Goal: Task Accomplishment & Management: Complete application form

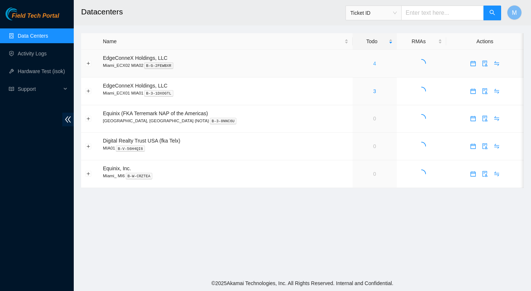
click at [374, 63] on link "4" at bounding box center [375, 64] width 3 height 6
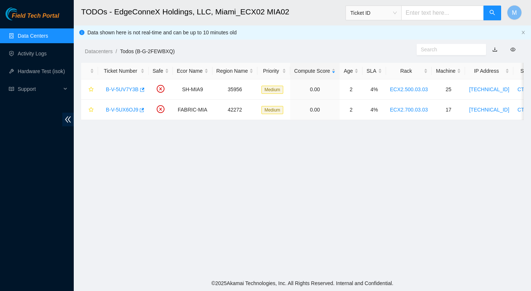
click at [40, 34] on link "Data Centers" at bounding box center [33, 36] width 30 height 6
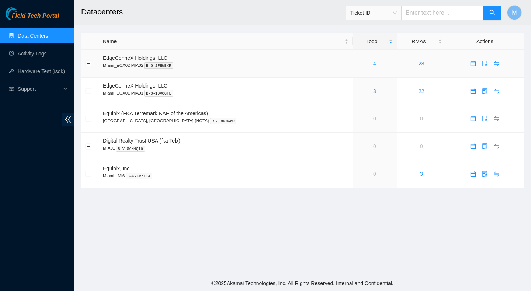
click at [374, 64] on link "4" at bounding box center [375, 64] width 3 height 6
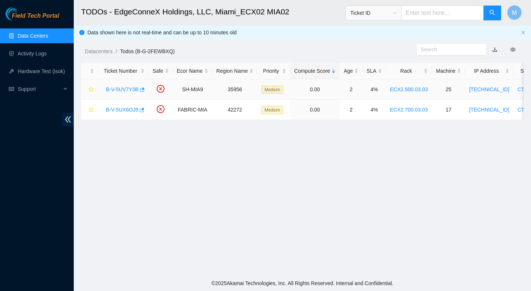
click at [131, 84] on div "B-V-5UV7Y3B" at bounding box center [123, 89] width 42 height 12
click at [131, 90] on link "B-V-5UV7Y3B" at bounding box center [122, 89] width 33 height 6
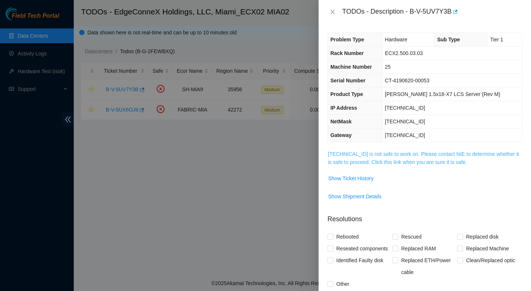
click at [434, 161] on link "23.193.161.64 is not safe to work on. Please contact NIE to determine whether i…" at bounding box center [423, 158] width 191 height 14
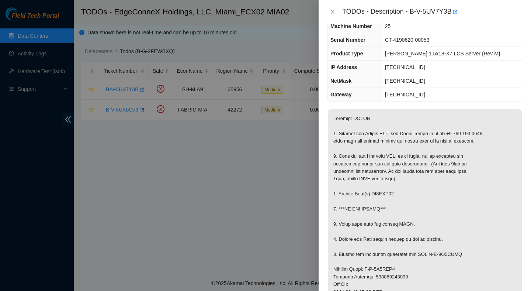
scroll to position [59, 0]
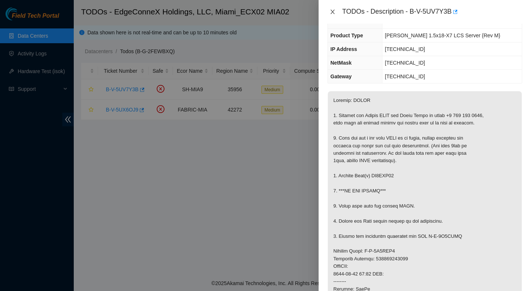
click at [332, 10] on icon "close" at bounding box center [333, 12] width 6 height 6
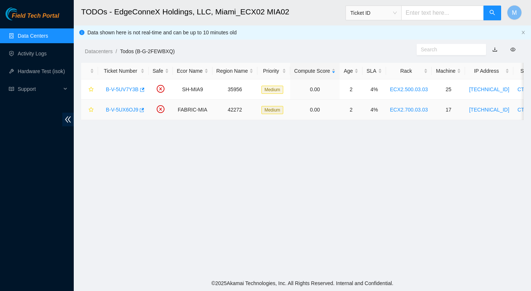
click at [128, 109] on link "B-V-5UX6OJ9" at bounding box center [122, 110] width 32 height 6
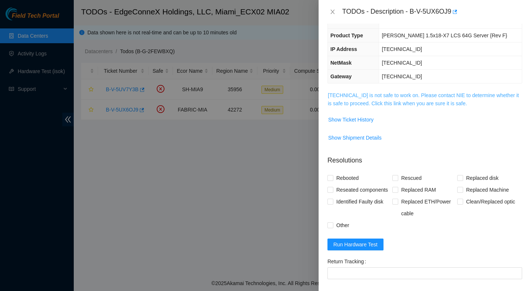
click at [450, 104] on link "23.193.107.84 is not safe to work on. Please contact NIE to determine whether i…" at bounding box center [423, 99] width 191 height 14
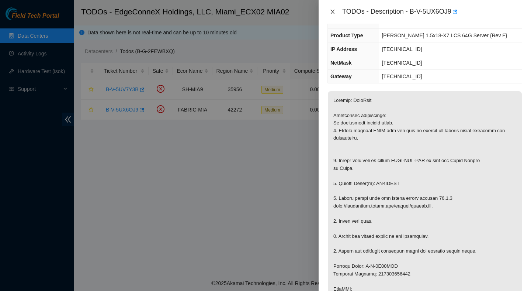
click at [335, 15] on button "Close" at bounding box center [333, 11] width 10 height 7
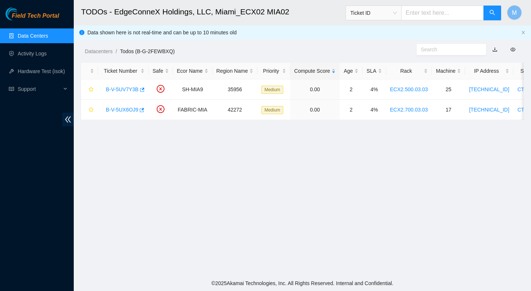
scroll to position [83, 0]
click at [130, 90] on link "B-V-5UV7Y3B" at bounding box center [122, 89] width 33 height 6
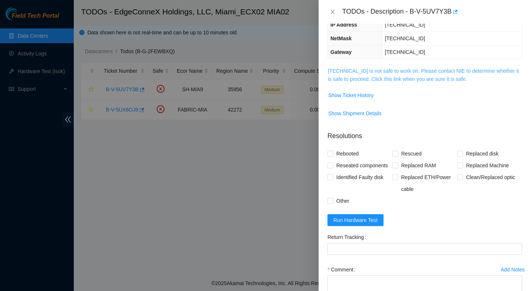
scroll to position [59, 0]
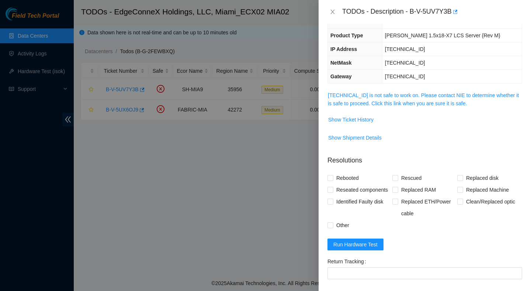
click at [413, 99] on span "23.193.161.64 is not safe to work on. Please contact NIE to determine whether i…" at bounding box center [425, 99] width 194 height 16
click at [414, 95] on link "23.193.161.64 is not safe to work on. Please contact NIE to determine whether i…" at bounding box center [423, 99] width 191 height 14
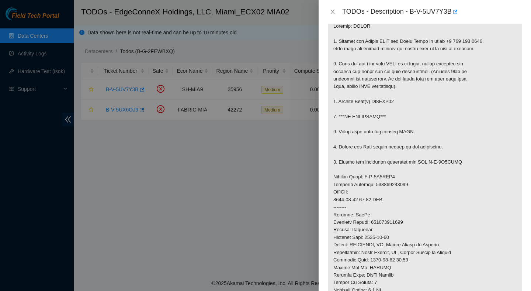
scroll to position [0, 0]
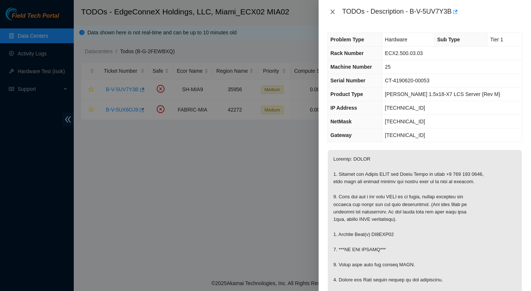
click at [333, 9] on icon "close" at bounding box center [333, 12] width 6 height 6
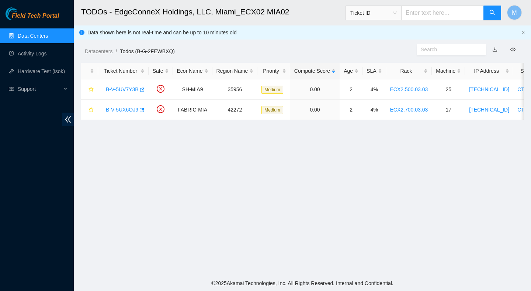
click at [315, 32] on div "Datacenters / Todos (B-G-2FEWBXQ) /" at bounding box center [245, 34] width 343 height 41
click at [125, 90] on link "B-V-5UV7Y3B" at bounding box center [122, 89] width 33 height 6
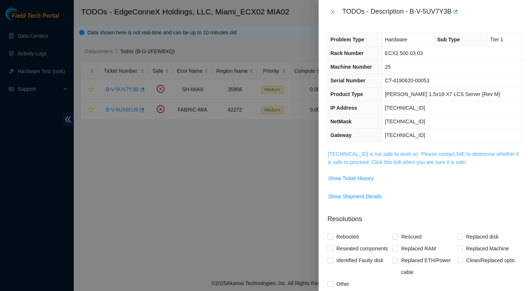
click at [381, 163] on link "[TECHNICAL_ID] is not safe to work on. Please contact NIE to determine whether …" at bounding box center [423, 158] width 191 height 14
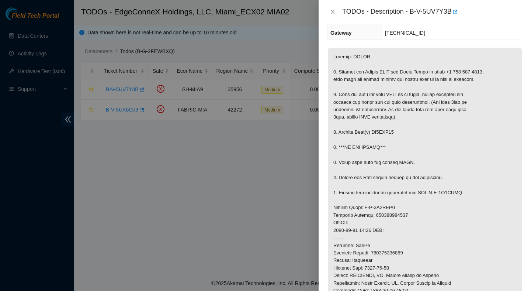
scroll to position [179, 0]
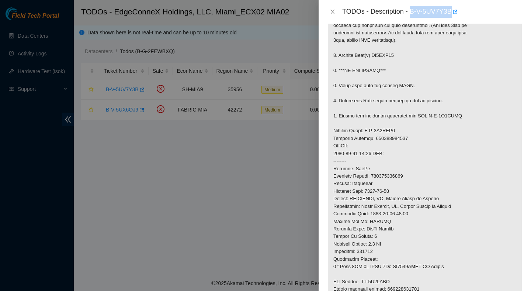
drag, startPoint x: 412, startPoint y: 9, endPoint x: 454, endPoint y: 12, distance: 42.6
click at [454, 12] on div "TODOs - Description - B-V-5UV7Y3B" at bounding box center [433, 12] width 180 height 12
copy div "B-V-5UV7Y3B"
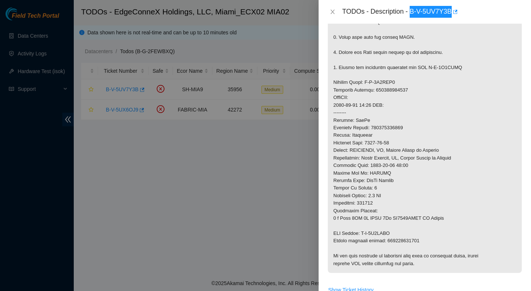
scroll to position [238, 0]
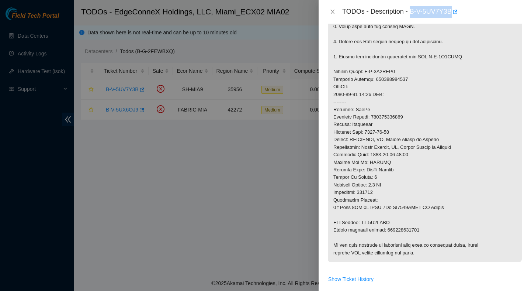
click at [400, 80] on p at bounding box center [425, 87] width 194 height 350
copy p "463470051287"
drag, startPoint x: 395, startPoint y: 223, endPoint x: 363, endPoint y: 223, distance: 32.1
click at [363, 223] on p at bounding box center [425, 87] width 194 height 350
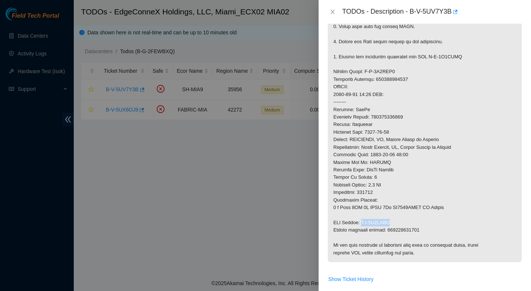
copy p "B-V-5V4LGZE"
click at [417, 231] on p at bounding box center [425, 87] width 194 height 350
copy p "463470051298"
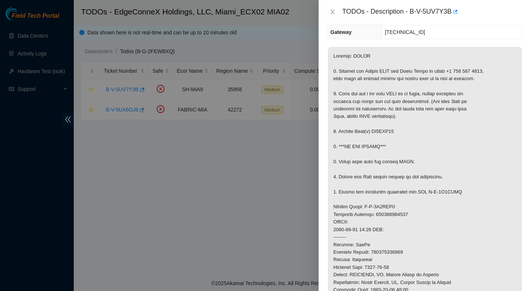
scroll to position [79, 0]
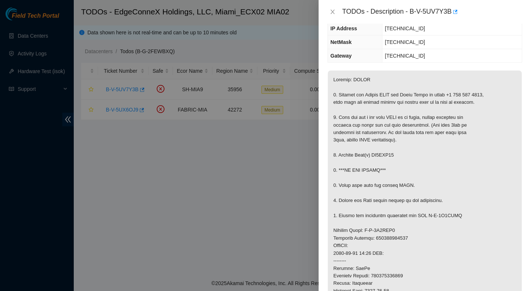
click at [386, 156] on p at bounding box center [425, 245] width 194 height 350
copy p "ZC1ACH30"
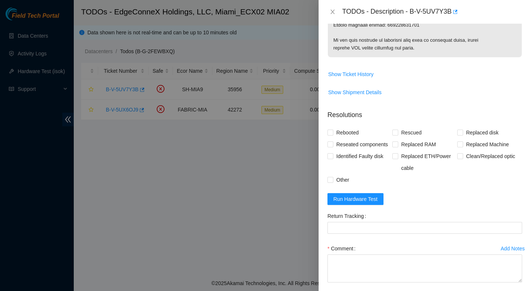
scroll to position [444, 0]
click at [369, 202] on span "Run Hardware Test" at bounding box center [356, 198] width 44 height 8
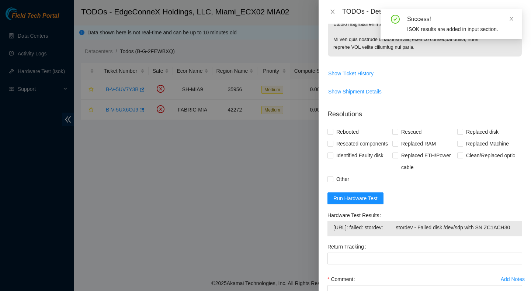
drag, startPoint x: 375, startPoint y: 251, endPoint x: 326, endPoint y: 239, distance: 50.8
click at [326, 239] on div "Hardware Test Results 23.193.161.64: failed: stordev: stordev - Failed disk /de…" at bounding box center [425, 224] width 201 height 31
copy tbody "23.193.161.64: failed: stordev: stordev - Failed disk /dev/sdp with SN ZC1ACH30"
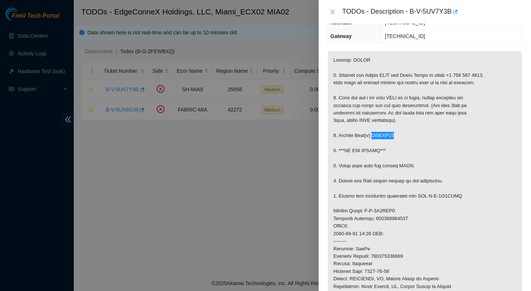
scroll to position [98, 0]
drag, startPoint x: 413, startPoint y: 9, endPoint x: 455, endPoint y: 17, distance: 42.8
click at [455, 17] on div "TODOs - Description - B-V-5UV7Y3B" at bounding box center [433, 12] width 180 height 12
copy div "B-V-5UV7Y3B"
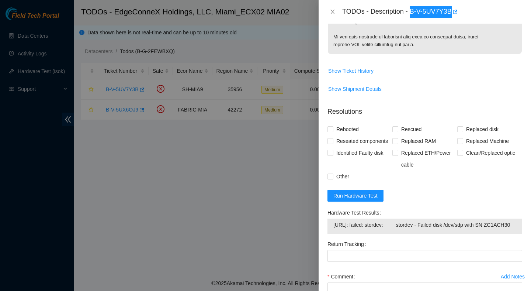
scroll to position [461, 0]
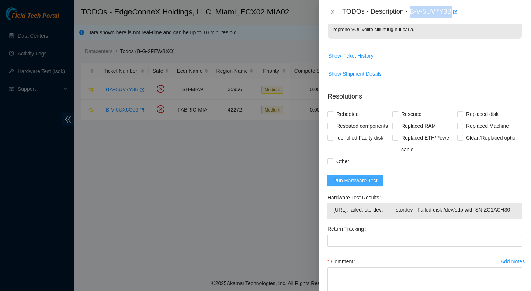
click at [367, 185] on span "Run Hardware Test" at bounding box center [356, 180] width 44 height 8
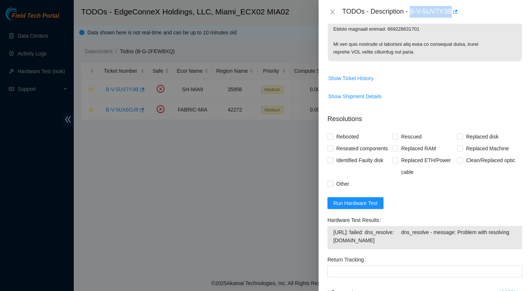
scroll to position [467, 0]
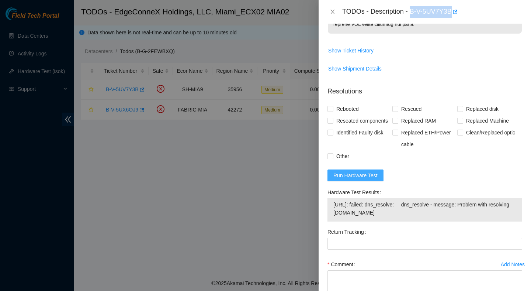
click at [372, 179] on span "Run Hardware Test" at bounding box center [356, 175] width 44 height 8
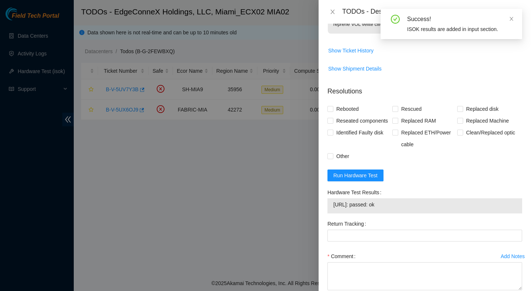
click at [401, 209] on span "23.193.161.64: passed: ok" at bounding box center [425, 204] width 183 height 8
drag, startPoint x: 401, startPoint y: 217, endPoint x: 329, endPoint y: 220, distance: 71.7
click at [329, 213] on div "23.193.161.64: passed: ok" at bounding box center [425, 205] width 195 height 15
copy tbody "23.193.161.64: passed: ok"
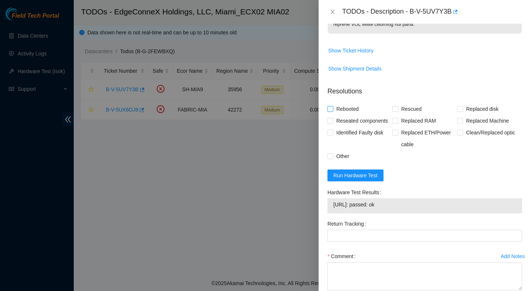
scroll to position [520, 0]
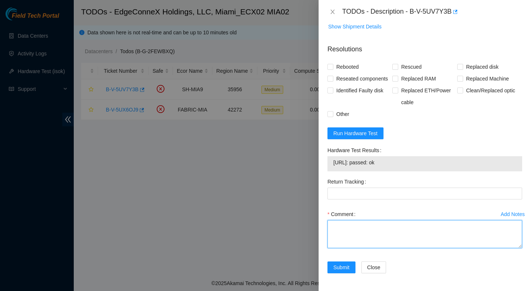
click at [366, 230] on textarea "Comment" at bounding box center [425, 234] width 195 height 28
paste textarea "Verified ticket is safe to work on : Yes NOCC Authorized: Yes Located server co…"
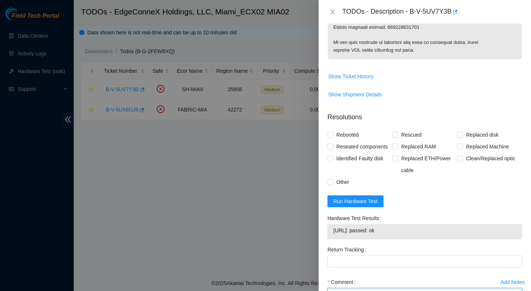
scroll to position [392, 0]
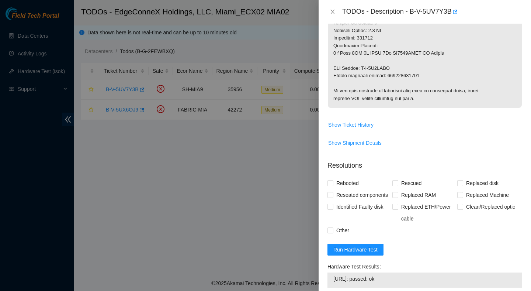
type textarea "Verified ticket is safe to work on : Yes NOCC Authorized: Yes Located server co…"
copy p "463470051298"
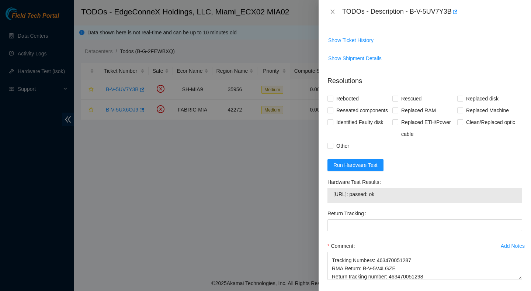
scroll to position [489, 0]
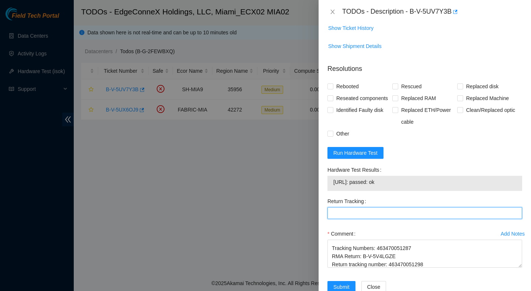
click at [358, 219] on Tracking "Return Tracking" at bounding box center [425, 213] width 195 height 12
paste Tracking "463470051298"
type Tracking "463470051298"
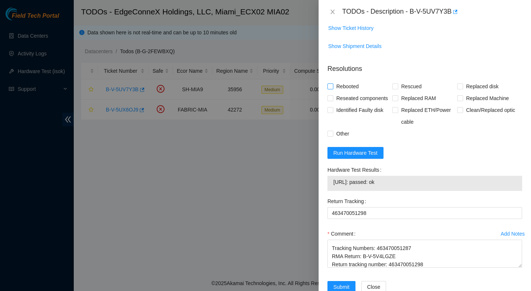
click at [353, 88] on span "Rebooted" at bounding box center [348, 86] width 28 height 12
click at [333, 88] on input "Rebooted" at bounding box center [330, 85] width 5 height 5
checkbox input "true"
click at [473, 88] on span "Replaced disk" at bounding box center [483, 86] width 38 height 12
click at [463, 88] on input "Replaced disk" at bounding box center [460, 85] width 5 height 5
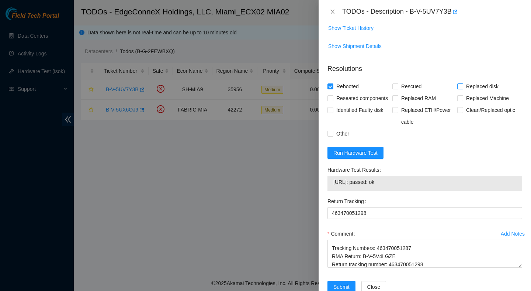
checkbox input "true"
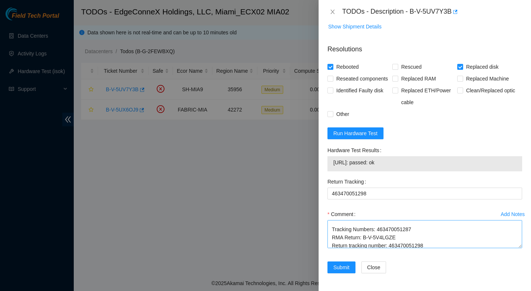
scroll to position [114, 0]
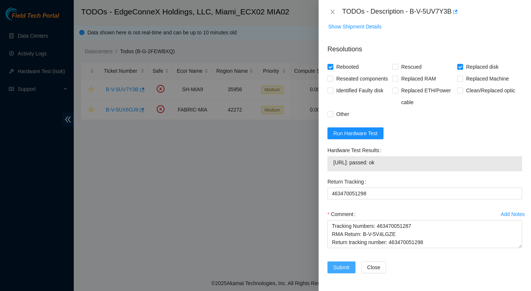
click at [334, 270] on span "Submit" at bounding box center [342, 267] width 16 height 8
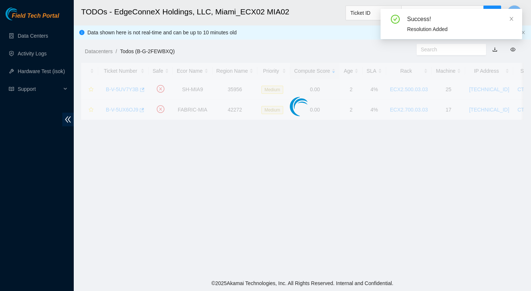
scroll to position [185, 0]
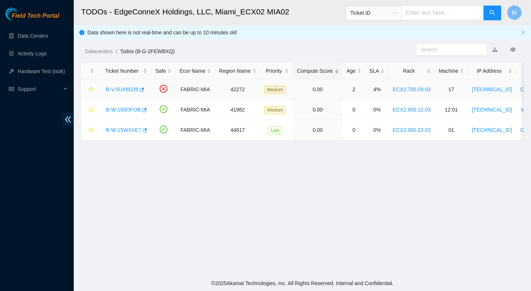
click at [128, 89] on link "B-V-5UX6OJ9" at bounding box center [122, 89] width 32 height 6
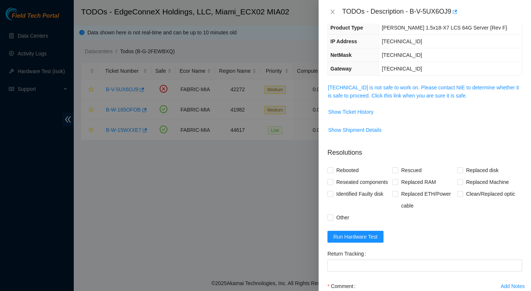
scroll to position [0, 0]
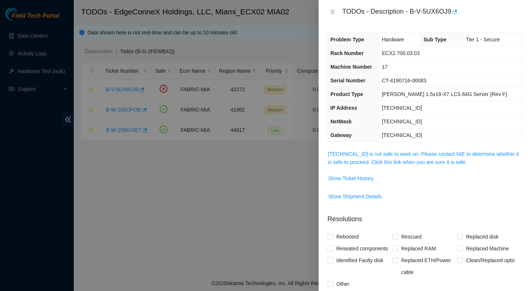
click at [386, 150] on span "23.193.107.84 is not safe to work on. Please contact NIE to determine whether i…" at bounding box center [425, 158] width 194 height 16
click at [386, 152] on link "23.193.107.84 is not safe to work on. Please contact NIE to determine whether i…" at bounding box center [423, 158] width 191 height 14
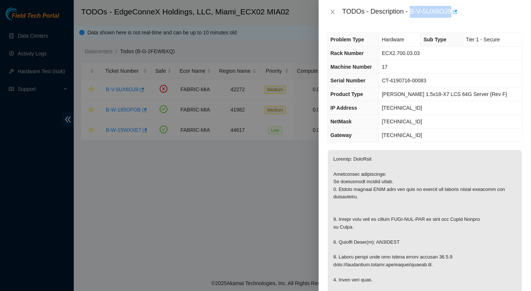
drag, startPoint x: 412, startPoint y: 11, endPoint x: 455, endPoint y: 13, distance: 43.2
click at [455, 13] on div "TODOs - Description - B-V-5UX6OJ9" at bounding box center [433, 12] width 180 height 12
copy div "B-V-5UX6OJ9"
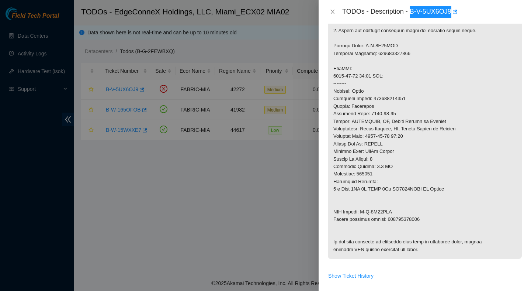
scroll to position [294, 0]
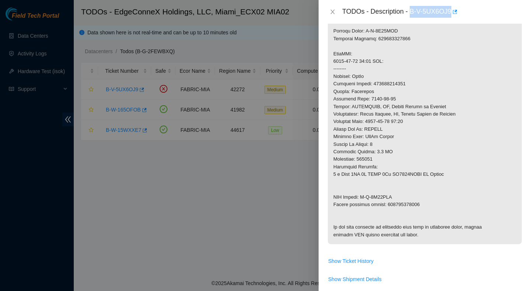
click at [409, 204] on p at bounding box center [425, 50] width 194 height 388
drag, startPoint x: 398, startPoint y: 196, endPoint x: 363, endPoint y: 196, distance: 34.7
click at [363, 196] on p at bounding box center [425, 50] width 194 height 388
click at [398, 86] on p at bounding box center [425, 50] width 194 height 388
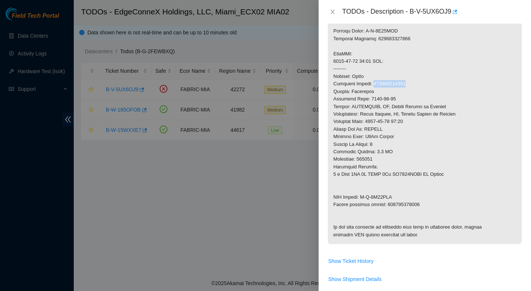
click at [398, 86] on p at bounding box center [425, 50] width 194 height 388
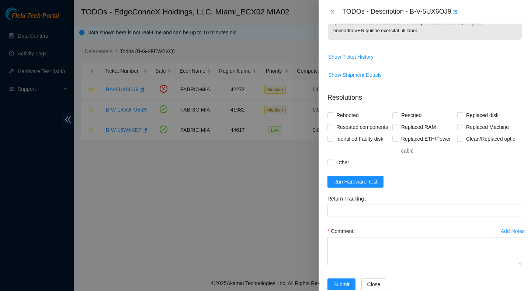
scroll to position [506, 0]
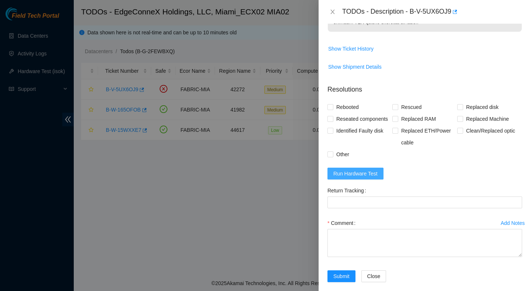
click at [367, 178] on span "Run Hardware Test" at bounding box center [356, 173] width 44 height 8
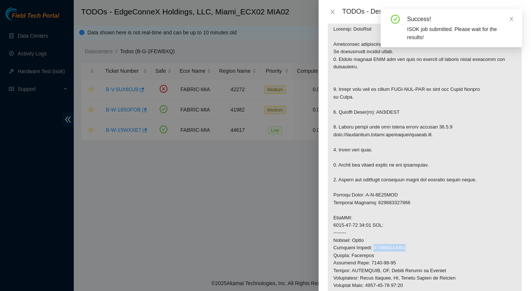
scroll to position [120, 0]
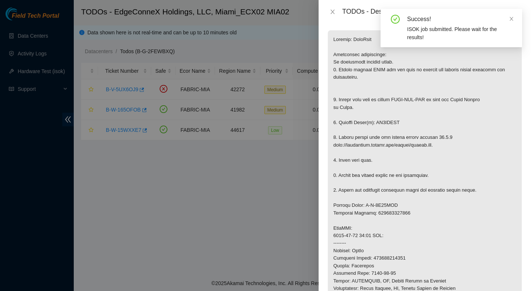
click at [396, 123] on p at bounding box center [425, 224] width 194 height 388
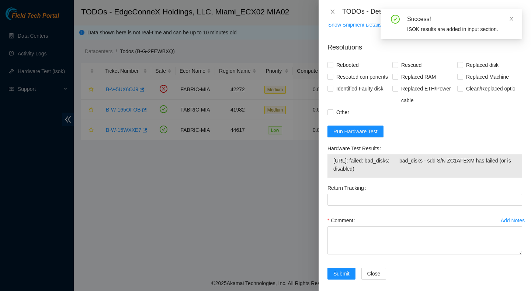
scroll to position [552, 0]
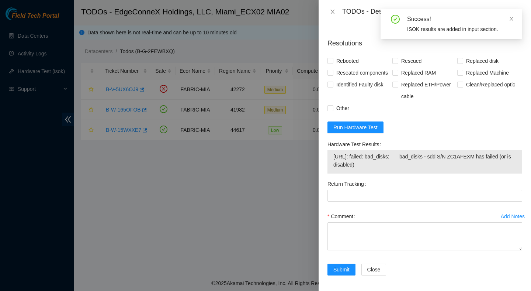
drag, startPoint x: 387, startPoint y: 207, endPoint x: 328, endPoint y: 200, distance: 59.9
click at [328, 173] on div "23.193.107.84: failed: bad_disks: bad_disks - sdd S/N ZC1AFEXM has failed (or i…" at bounding box center [425, 161] width 195 height 23
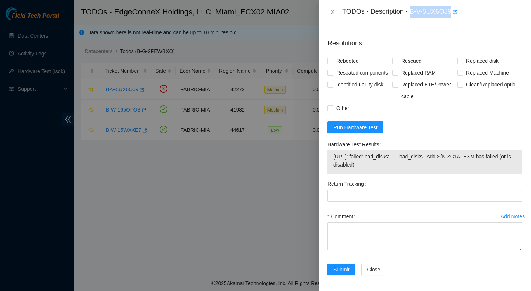
drag, startPoint x: 412, startPoint y: 11, endPoint x: 454, endPoint y: 17, distance: 42.5
click at [454, 17] on div "TODOs - Description - B-V-5UX6OJ9" at bounding box center [433, 12] width 180 height 12
click at [334, 14] on icon "close" at bounding box center [333, 12] width 6 height 6
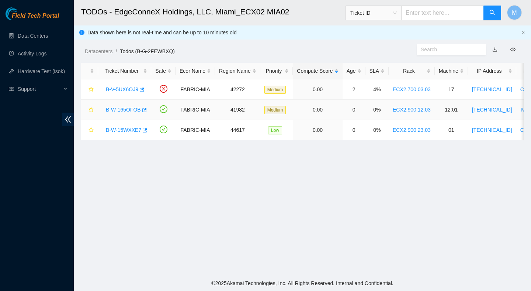
click at [134, 110] on link "B-W-165OFOB" at bounding box center [123, 110] width 35 height 6
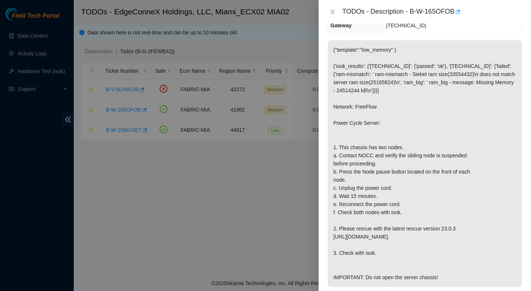
scroll to position [92, 0]
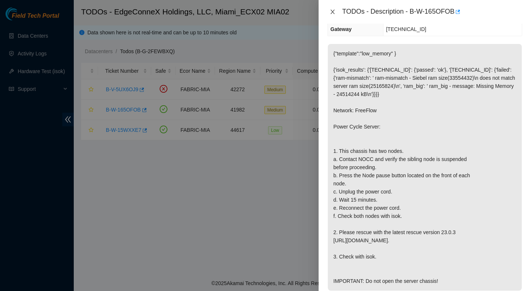
click at [331, 10] on icon "close" at bounding box center [333, 12] width 6 height 6
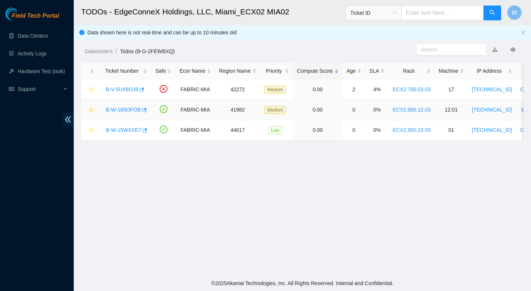
scroll to position [117, 0]
click at [128, 130] on link "B-W-15WXXE7" at bounding box center [123, 130] width 35 height 6
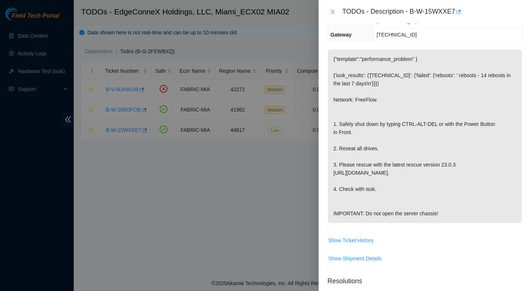
scroll to position [92, 0]
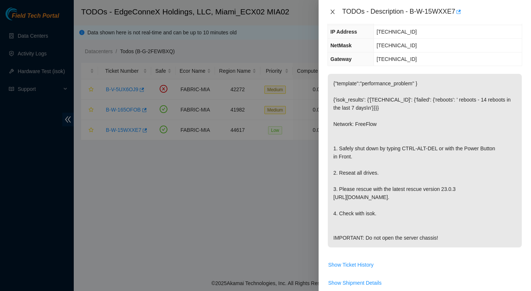
click at [335, 11] on icon "close" at bounding box center [333, 12] width 6 height 6
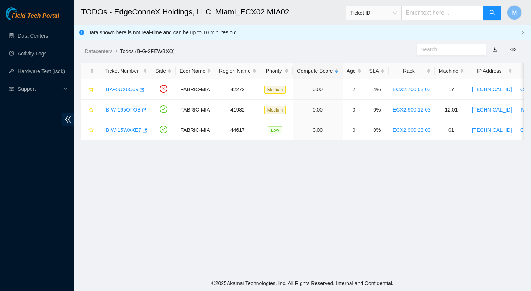
scroll to position [117, 0]
click at [129, 92] on link "B-V-5UX6OJ9" at bounding box center [122, 89] width 32 height 6
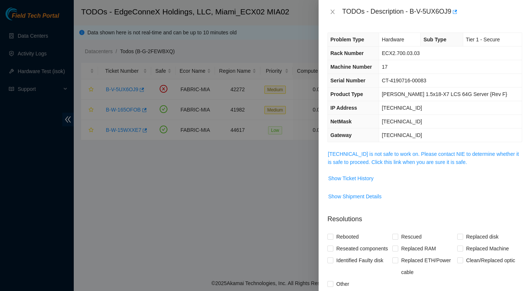
click at [180, 153] on div at bounding box center [265, 145] width 531 height 291
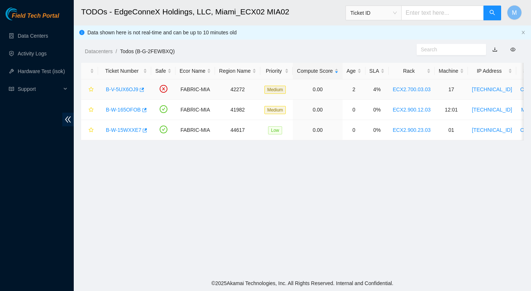
click at [119, 87] on link "B-V-5UX6OJ9" at bounding box center [122, 89] width 32 height 6
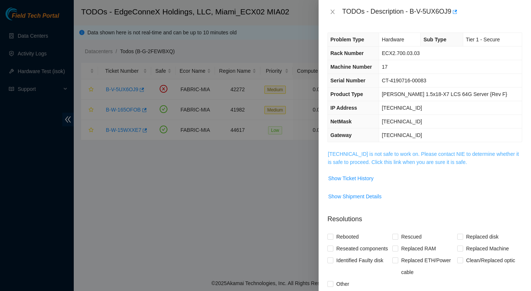
click at [438, 155] on link "[TECHNICAL_ID] is not safe to work on. Please contact NIE to determine whether …" at bounding box center [423, 158] width 191 height 14
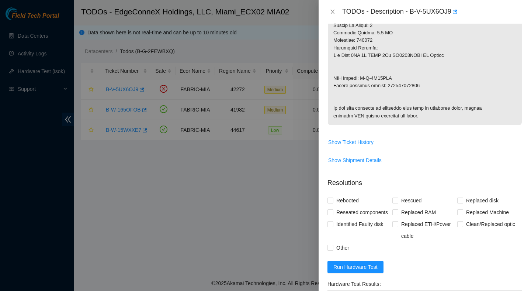
scroll to position [607, 0]
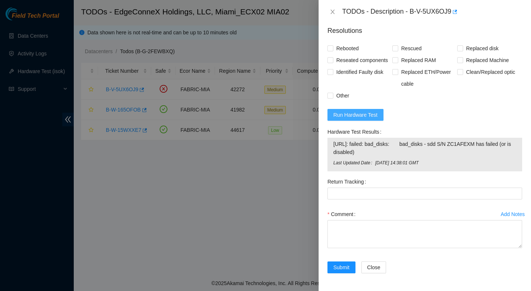
click at [362, 114] on span "Run Hardware Test" at bounding box center [356, 115] width 44 height 8
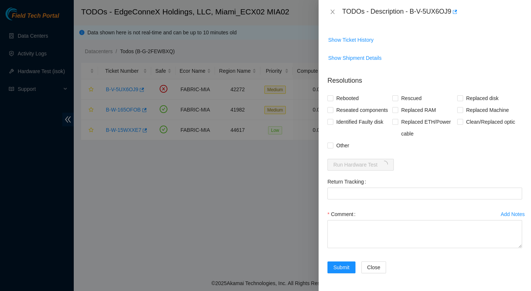
scroll to position [588, 0]
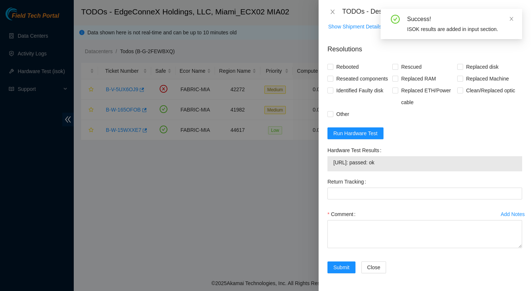
drag, startPoint x: 402, startPoint y: 164, endPoint x: 334, endPoint y: 164, distance: 67.9
click at [334, 164] on span "23.193.107.84: passed: ok" at bounding box center [425, 162] width 183 height 8
copy span "23.193.107.84: passed: ok"
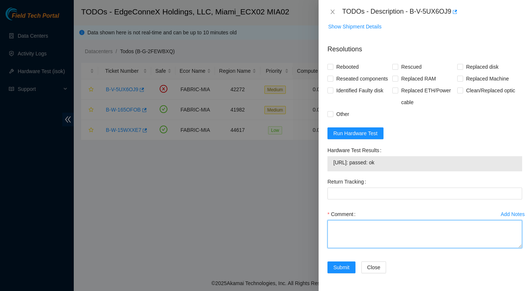
click at [358, 226] on textarea "Comment" at bounding box center [425, 234] width 195 height 28
paste textarea "Verified ticket is safe to work on : Yes NOCC Authorized: Yes Located server co…"
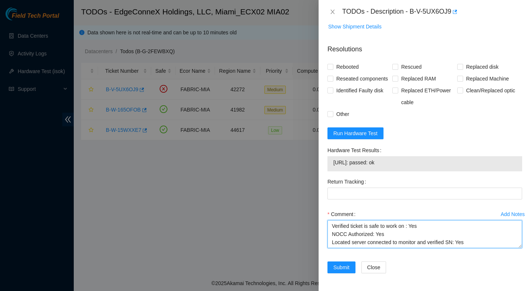
scroll to position [135, 0]
type textarea "Verified ticket is safe to work on : Yes NOCC Authorized: Yes Located server co…"
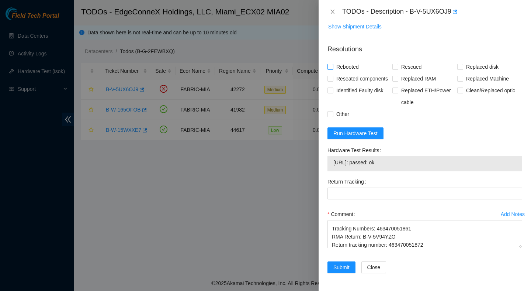
click at [349, 61] on span "Rebooted" at bounding box center [348, 67] width 28 height 12
click at [333, 64] on input "Rebooted" at bounding box center [330, 66] width 5 height 5
checkbox input "true"
click at [417, 61] on span "Rescued" at bounding box center [412, 67] width 26 height 12
click at [398, 64] on input "Rescued" at bounding box center [395, 66] width 5 height 5
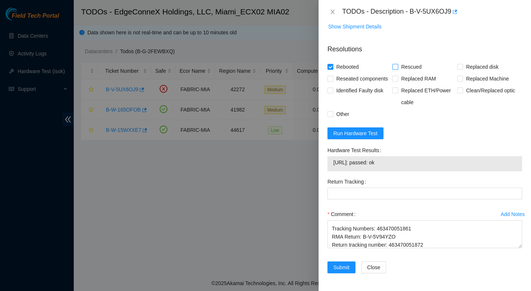
checkbox input "true"
click at [478, 61] on span "Replaced disk" at bounding box center [483, 67] width 38 height 12
click at [463, 64] on input "Replaced disk" at bounding box center [460, 66] width 5 height 5
checkbox input "true"
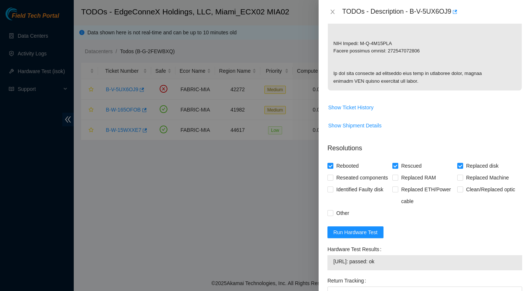
scroll to position [381, 0]
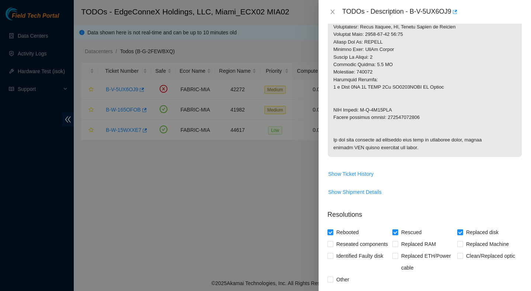
copy p "463470051872"
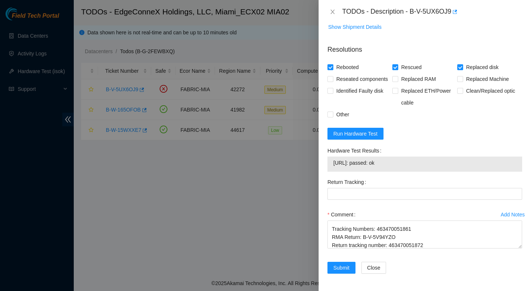
scroll to position [564, 0]
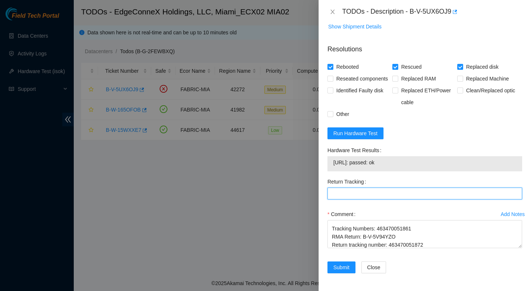
click at [373, 199] on Tracking "Return Tracking" at bounding box center [425, 193] width 195 height 12
paste Tracking "463470051872"
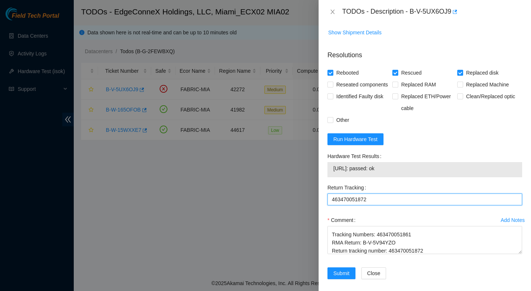
scroll to position [588, 0]
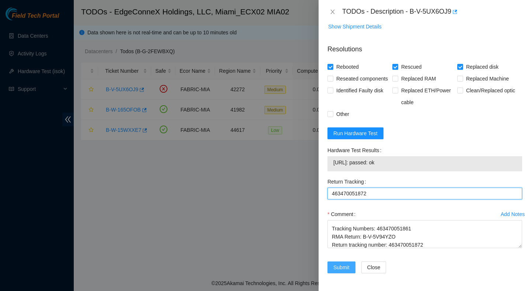
type Tracking "463470051872"
click at [345, 269] on span "Submit" at bounding box center [342, 267] width 16 height 8
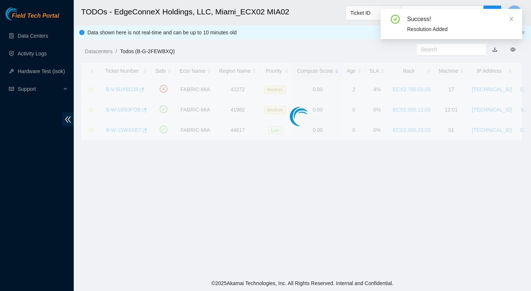
scroll to position [185, 0]
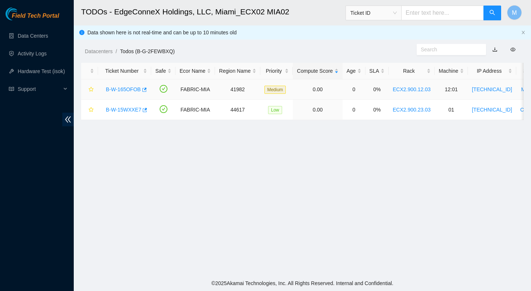
click at [130, 90] on link "B-W-165OFOB" at bounding box center [123, 89] width 35 height 6
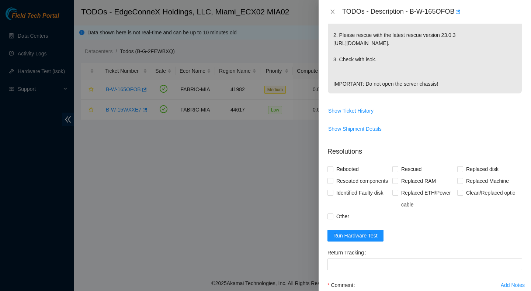
scroll to position [0, 0]
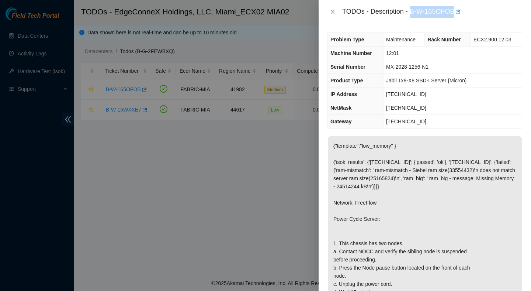
drag, startPoint x: 412, startPoint y: 11, endPoint x: 451, endPoint y: 18, distance: 39.0
click at [451, 18] on div "TODOs - Description - B-W-165OFOB" at bounding box center [425, 12] width 213 height 24
copy div "B-W-165OFOB"
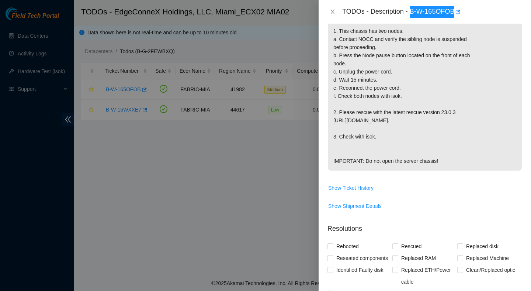
scroll to position [388, 0]
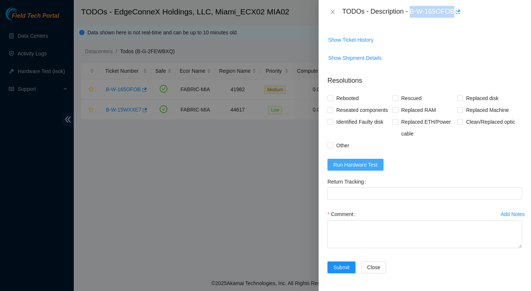
click at [361, 164] on span "Run Hardware Test" at bounding box center [356, 165] width 44 height 8
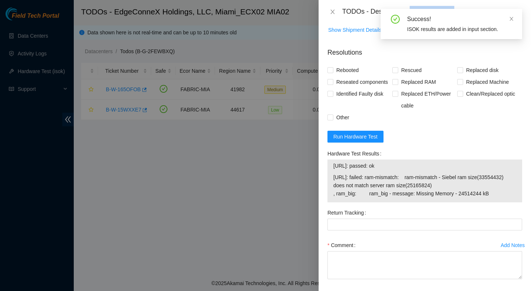
drag, startPoint x: 504, startPoint y: 230, endPoint x: 334, endPoint y: 197, distance: 172.6
click at [334, 196] on tbody "23.218.254.22: passed: ok 23.218.254.23: failed: ram-mismatch: ram-mismatch - S…" at bounding box center [425, 180] width 184 height 39
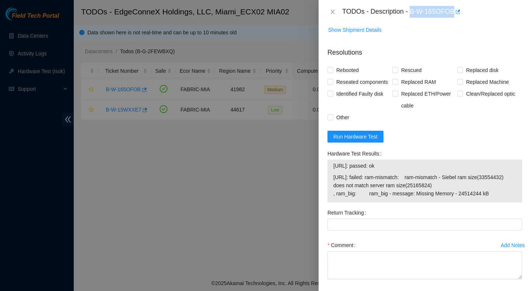
copy tbody "23.218.254.22: passed: ok 23.218.254.23: failed: ram-mismatch: ram-mismatch - S…"
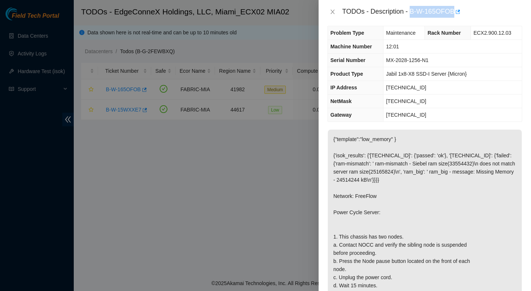
scroll to position [0, 0]
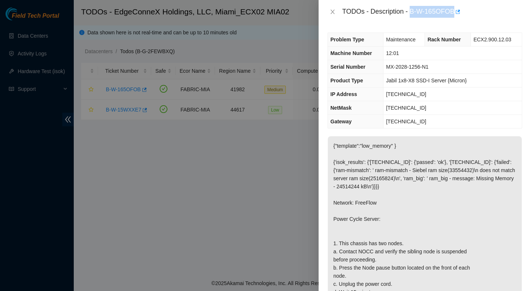
drag, startPoint x: 457, startPoint y: 11, endPoint x: 412, endPoint y: 11, distance: 44.7
click at [412, 11] on div "TODOs - Description - B-W-165OFOB" at bounding box center [433, 12] width 180 height 12
copy div "B-W-165OFOB"
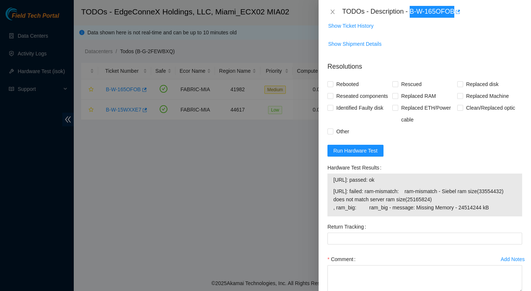
scroll to position [385, 0]
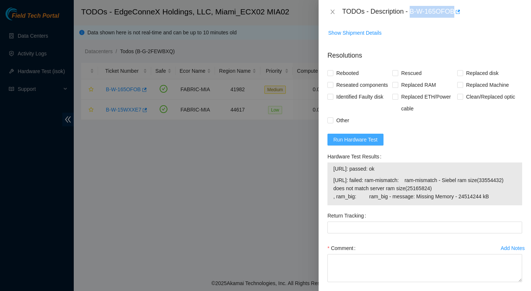
click at [358, 144] on span "Run Hardware Test" at bounding box center [356, 139] width 44 height 8
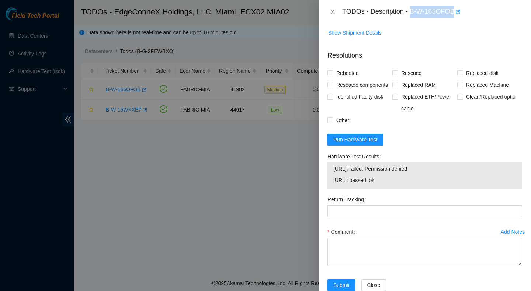
drag, startPoint x: 403, startPoint y: 209, endPoint x: 327, endPoint y: 199, distance: 76.4
click at [327, 193] on div "Hardware Test Results 23.218.254.22: failed: Permission denied 23.218.254.23: p…" at bounding box center [425, 172] width 201 height 43
copy tbody "23.218.254.22: failed: Permission denied 23.218.254.23: passed: ok"
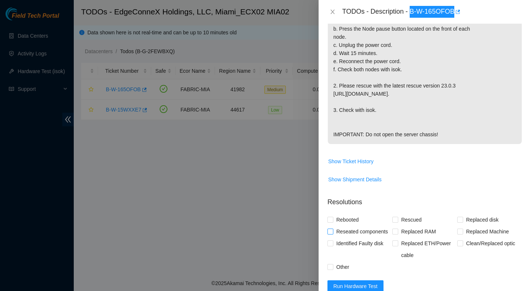
scroll to position [431, 0]
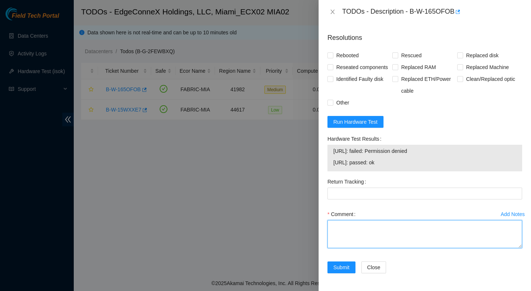
click at [383, 226] on textarea "Comment" at bounding box center [425, 234] width 195 height 28
paste textarea "Verified ticket is safe to work on : Yes NOCC Authorized: Yes Located server co…"
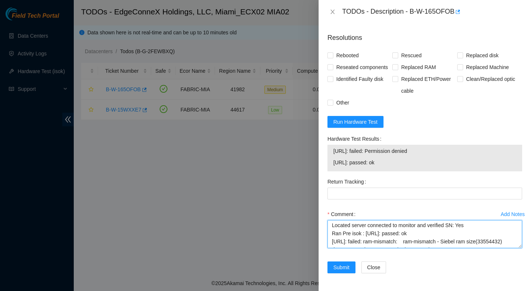
scroll to position [0, 0]
type textarea "Verified ticket is safe to work on : Yes NOCC Authorized: Yes Located server co…"
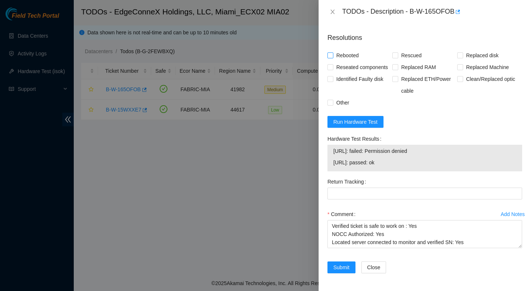
click at [350, 49] on span "Rebooted" at bounding box center [348, 55] width 28 height 12
click at [333, 52] on input "Rebooted" at bounding box center [330, 54] width 5 height 5
checkbox input "true"
click at [410, 49] on span "Rescued" at bounding box center [412, 55] width 26 height 12
click at [398, 52] on input "Rescued" at bounding box center [395, 54] width 5 height 5
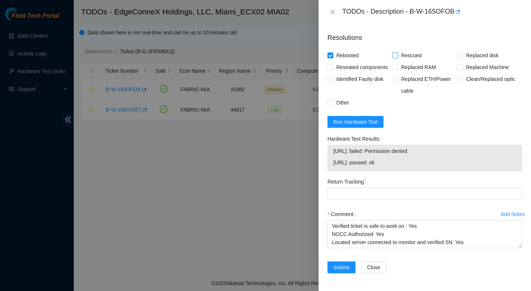
checkbox input "true"
click at [342, 266] on span "Submit" at bounding box center [342, 267] width 16 height 8
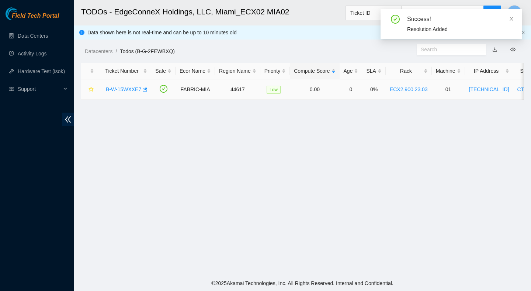
click at [133, 87] on link "B-W-15WXXE7" at bounding box center [123, 89] width 35 height 6
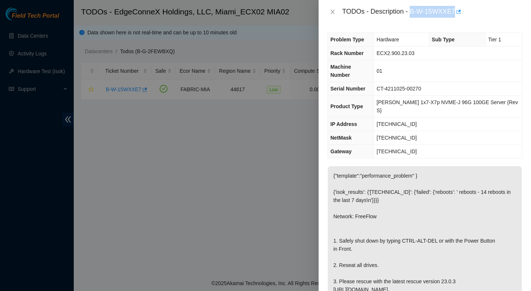
drag, startPoint x: 412, startPoint y: 12, endPoint x: 457, endPoint y: 19, distance: 45.3
click at [457, 19] on div "TODOs - Description - B-W-15WXXE7" at bounding box center [425, 12] width 213 height 24
copy div "B-W-15WXXE7"
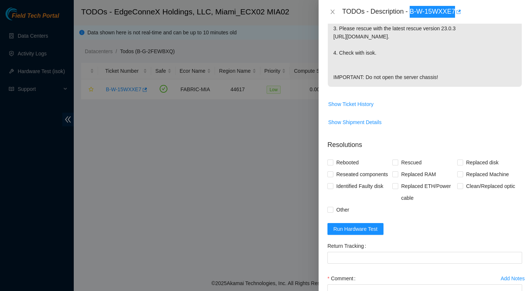
scroll to position [257, 0]
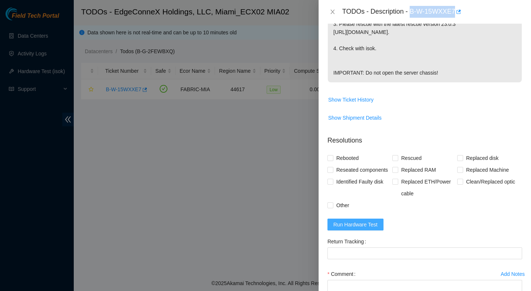
click at [365, 227] on span "Run Hardware Test" at bounding box center [356, 224] width 44 height 8
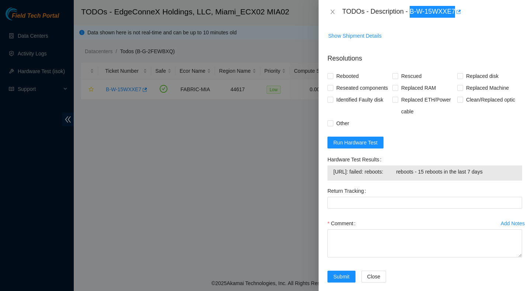
scroll to position [352, 0]
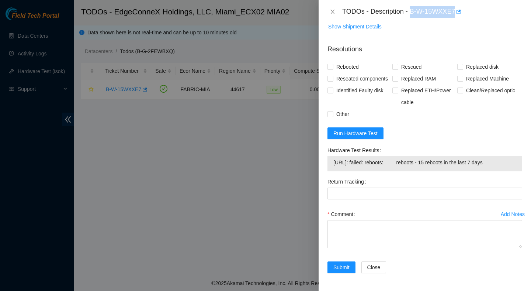
click at [420, 162] on span "23.41.5.196: failed: reboots: reboots - 15 reboots in the last 7 days" at bounding box center [425, 162] width 183 height 8
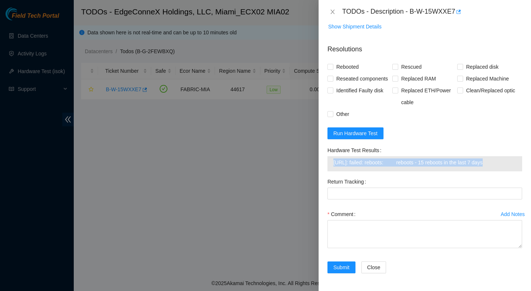
click at [420, 162] on span "23.41.5.196: failed: reboots: reboots - 15 reboots in the last 7 days" at bounding box center [425, 162] width 183 height 8
copy span "23.41.5.196: failed: reboots: reboots - 15 reboots in the last 7 days"
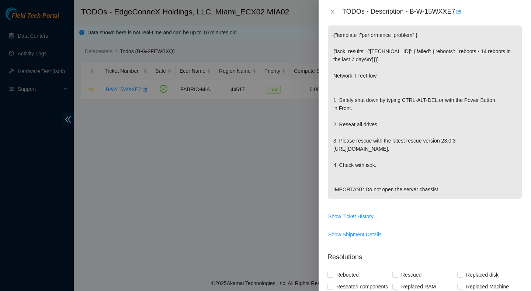
scroll to position [0, 0]
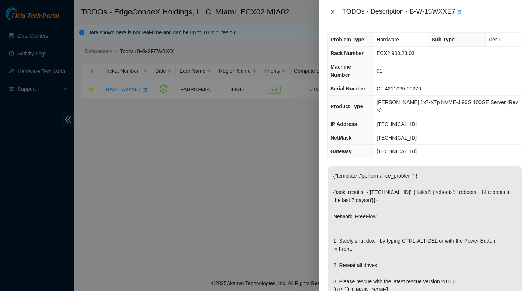
click at [333, 13] on icon "close" at bounding box center [333, 12] width 6 height 6
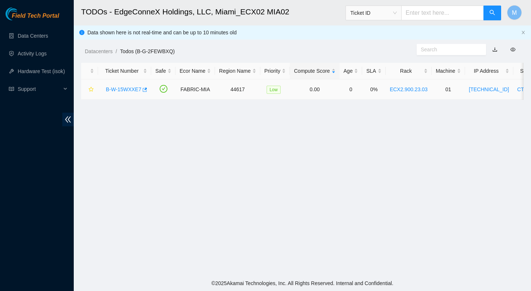
click at [134, 87] on link "B-W-15WXXE7" at bounding box center [123, 89] width 35 height 6
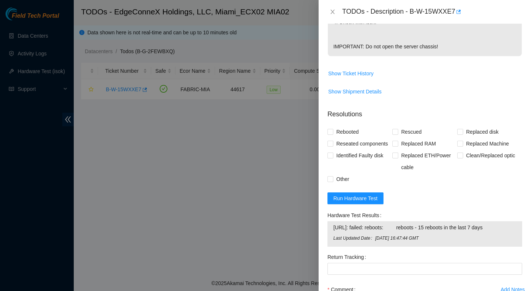
scroll to position [283, 0]
click at [359, 203] on span "Run Hardware Test" at bounding box center [356, 199] width 44 height 8
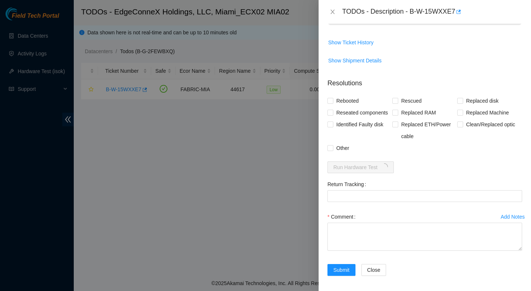
scroll to position [315, 0]
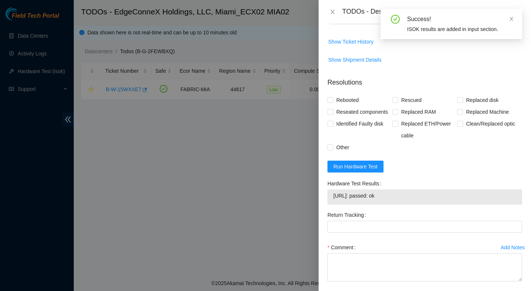
click at [383, 196] on span "23.41.5.196: passed: ok" at bounding box center [425, 196] width 183 height 8
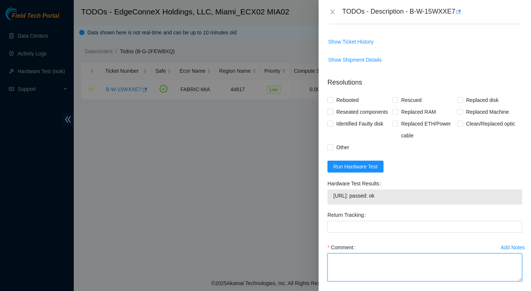
click at [345, 261] on textarea "Comment" at bounding box center [425, 267] width 195 height 28
paste textarea "Verified ticket is safe to work on : Yes NOCC Authorized: Yes Located server co…"
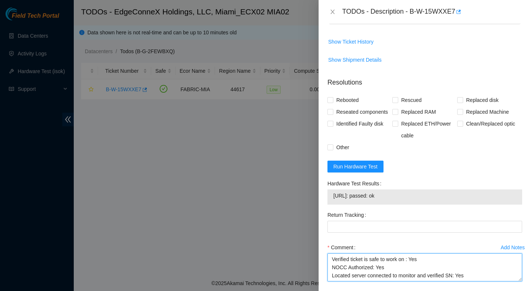
scroll to position [103, 0]
type textarea "Verified ticket is safe to work on : Yes NOCC Authorized: Yes Located server co…"
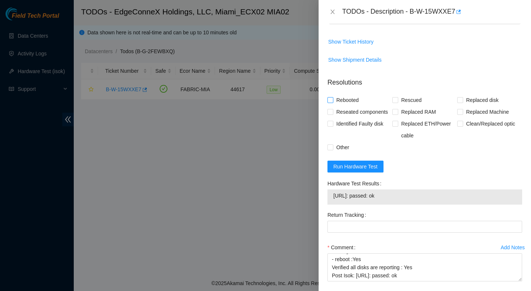
click at [353, 94] on span "Rebooted" at bounding box center [348, 100] width 28 height 12
click at [333, 97] on input "Rebooted" at bounding box center [330, 99] width 5 height 5
checkbox input "true"
click at [413, 94] on span "Rescued" at bounding box center [412, 100] width 26 height 12
click at [398, 97] on input "Rescued" at bounding box center [395, 99] width 5 height 5
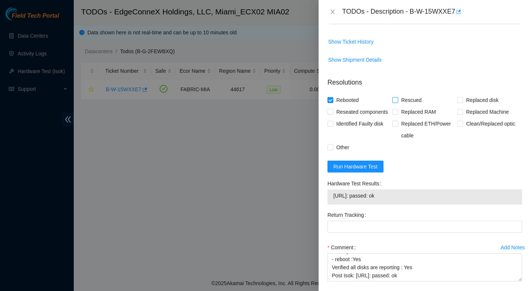
checkbox input "true"
click at [352, 106] on span "Reseated components" at bounding box center [363, 112] width 58 height 12
click at [333, 109] on input "Reseated components" at bounding box center [330, 111] width 5 height 5
checkbox input "true"
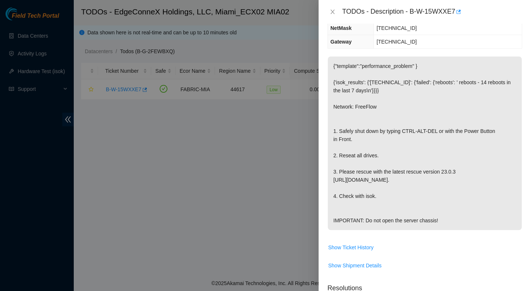
scroll to position [352, 0]
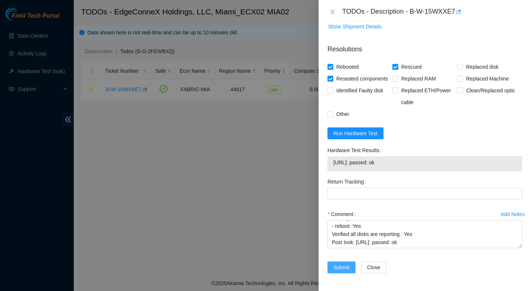
click at [345, 272] on button "Submit" at bounding box center [342, 267] width 28 height 12
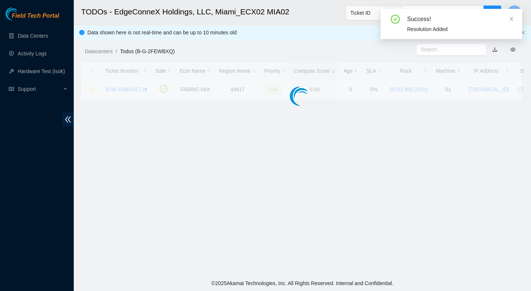
scroll to position [185, 0]
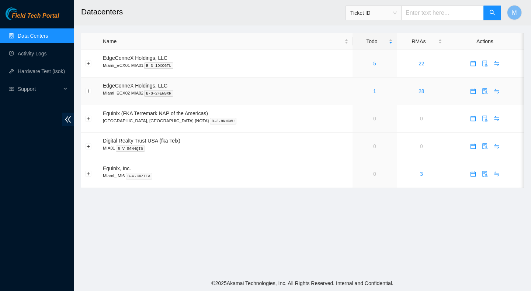
click at [362, 91] on div "1" at bounding box center [375, 91] width 36 height 8
click at [374, 90] on link "1" at bounding box center [375, 91] width 3 height 6
click at [374, 63] on link "5" at bounding box center [375, 64] width 3 height 6
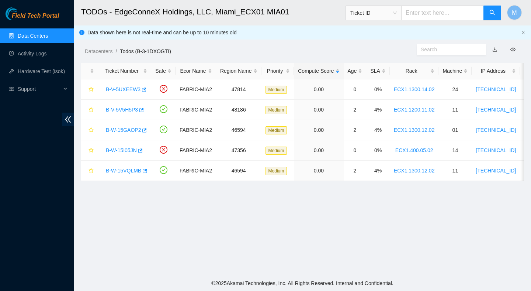
click at [26, 38] on link "Data Centers" at bounding box center [33, 36] width 30 height 6
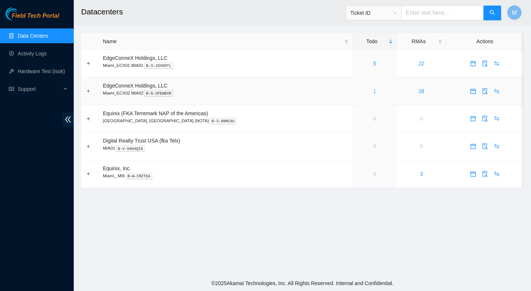
click at [374, 90] on link "1" at bounding box center [375, 91] width 3 height 6
click at [374, 91] on link "1" at bounding box center [375, 91] width 3 height 6
click at [188, 212] on main "Datacenters Ticket ID M Name Todo RMAs Actions EdgeConneX Holdings, LLC [GEOGRA…" at bounding box center [303, 137] width 458 height 275
click at [374, 63] on link "7" at bounding box center [375, 64] width 3 height 6
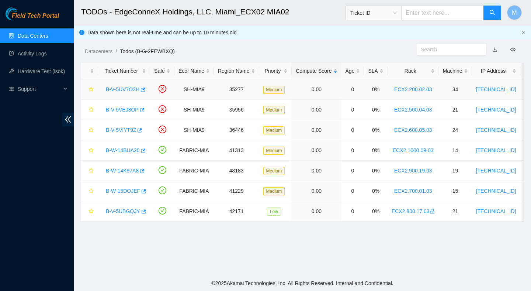
click at [133, 91] on link "B-V-5UV7O2H" at bounding box center [123, 89] width 34 height 6
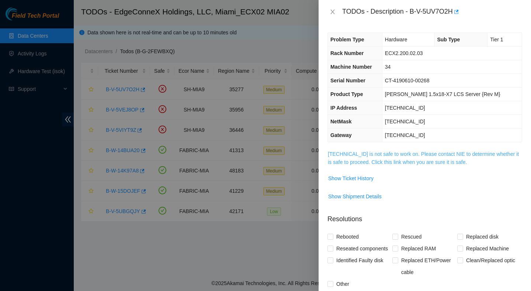
click at [423, 163] on link "[TECHNICAL_ID] is not safe to work on. Please contact NIE to determine whether …" at bounding box center [423, 158] width 191 height 14
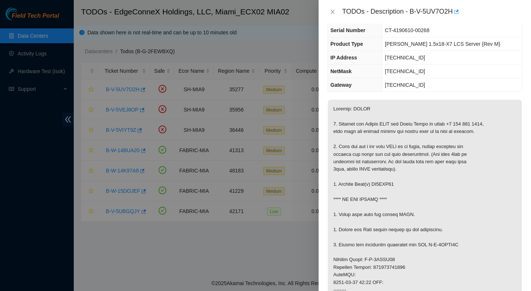
scroll to position [72, 0]
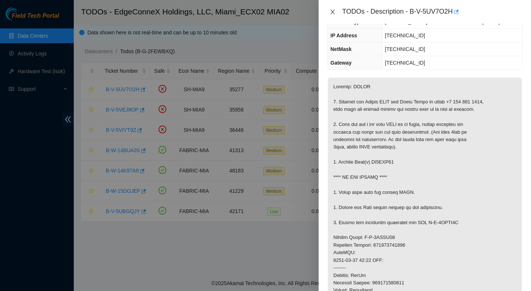
click at [333, 11] on icon "close" at bounding box center [333, 12] width 6 height 6
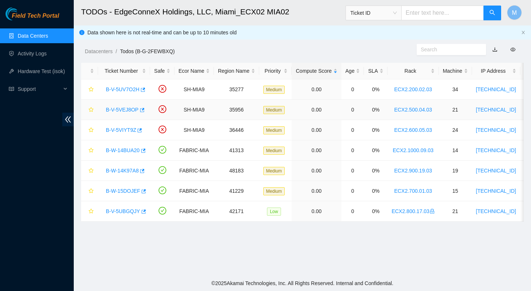
click at [126, 112] on link "B-V-5VEJ8OP" at bounding box center [122, 110] width 33 height 6
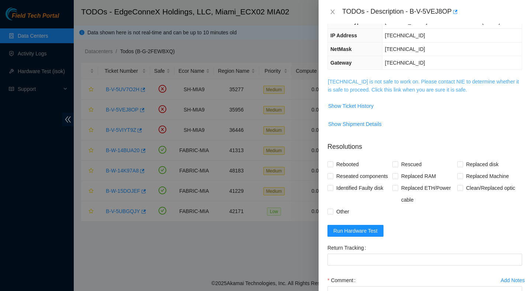
click at [410, 90] on link "23.193.161.24 is not safe to work on. Please contact NIE to determine whether i…" at bounding box center [423, 86] width 191 height 14
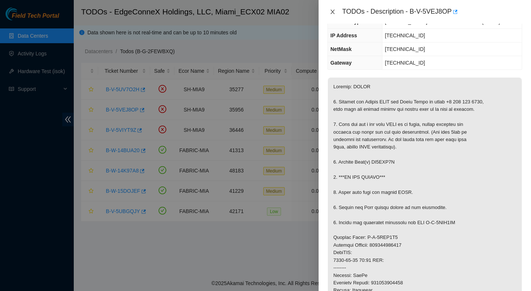
click at [332, 14] on icon "close" at bounding box center [333, 12] width 6 height 6
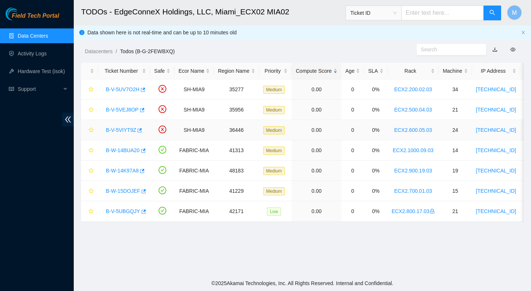
click at [127, 131] on link "B-V-5VIYT9Z" at bounding box center [121, 130] width 30 height 6
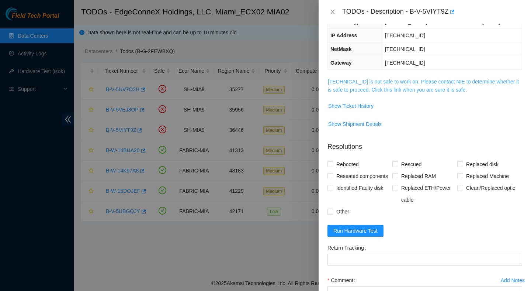
click at [400, 83] on link "23.205.45.27 is not safe to work on. Please contact NIE to determine whether it…" at bounding box center [423, 86] width 191 height 14
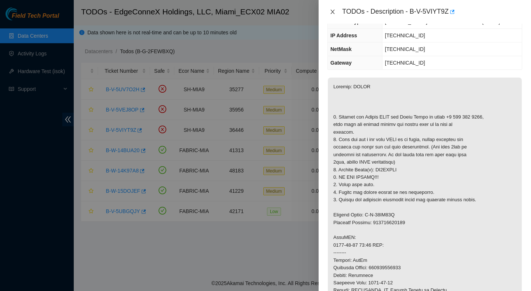
click at [331, 10] on icon "close" at bounding box center [333, 12] width 4 height 4
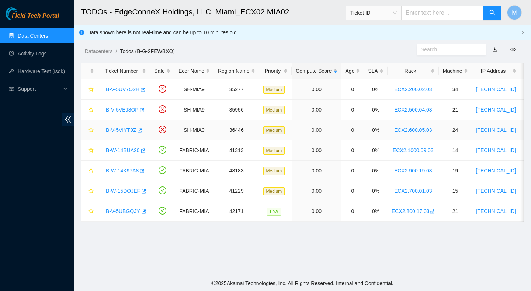
scroll to position [97, 0]
click at [123, 149] on link "B-W-14BUA20" at bounding box center [123, 150] width 34 height 6
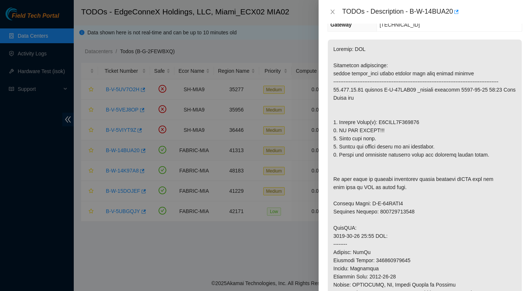
scroll to position [72, 0]
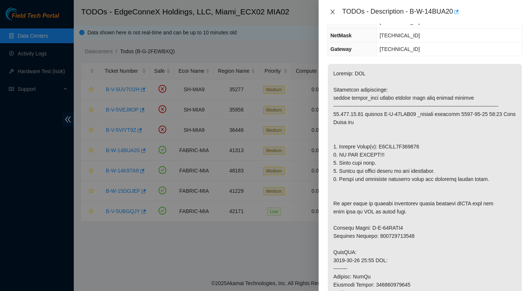
click at [333, 13] on icon "close" at bounding box center [333, 12] width 6 height 6
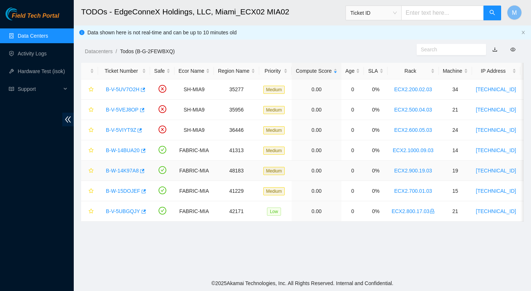
click at [123, 169] on link "B-W-14K97A8" at bounding box center [122, 171] width 33 height 6
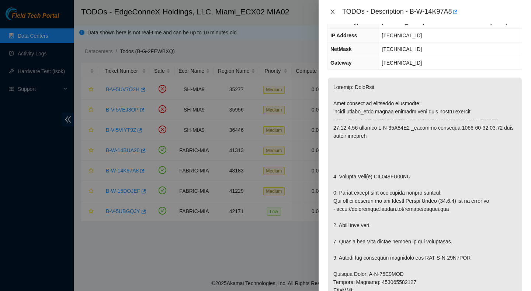
click at [334, 13] on icon "close" at bounding box center [333, 12] width 6 height 6
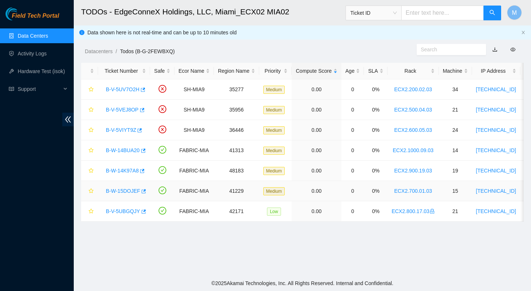
click at [132, 191] on link "B-W-15DOJEF" at bounding box center [123, 191] width 34 height 6
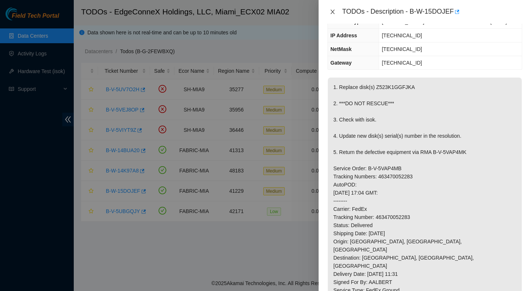
click at [328, 9] on button "Close" at bounding box center [333, 11] width 10 height 7
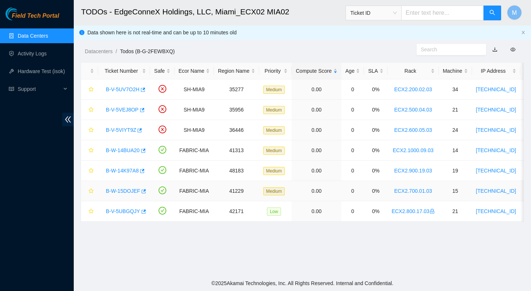
scroll to position [97, 0]
click at [131, 191] on link "B-W-15DOJEF" at bounding box center [123, 191] width 34 height 6
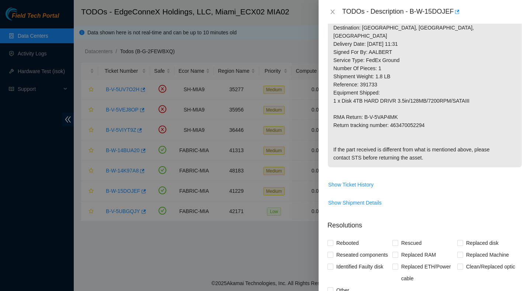
scroll to position [316, 0]
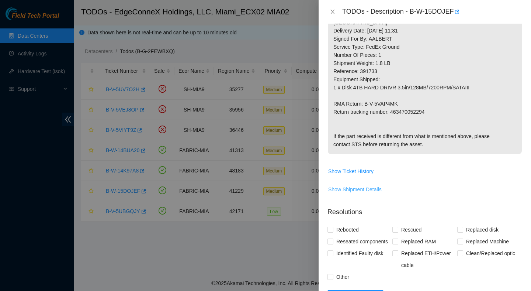
click at [373, 185] on span "Show Shipment Details" at bounding box center [355, 189] width 54 height 8
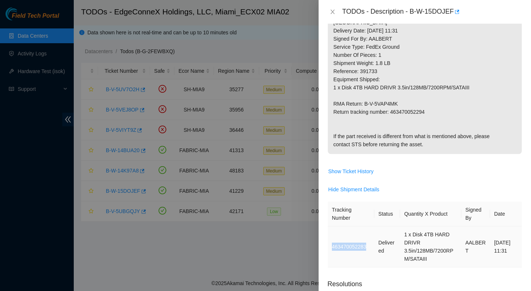
drag, startPoint x: 371, startPoint y: 229, endPoint x: 330, endPoint y: 229, distance: 40.2
click at [330, 229] on td "463470052283" at bounding box center [351, 246] width 47 height 41
copy td "463470052283"
click at [333, 8] on button "Close" at bounding box center [333, 11] width 10 height 7
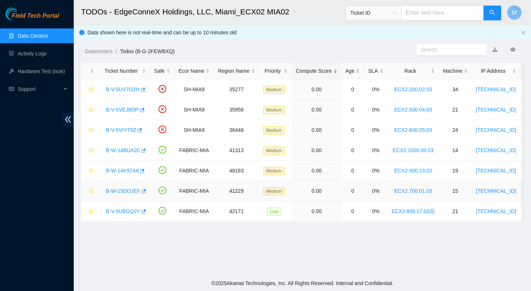
scroll to position [185, 0]
click at [118, 210] on link "B-V-5UBGQJY" at bounding box center [123, 211] width 34 height 6
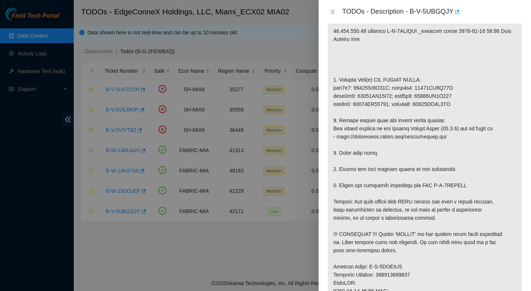
scroll to position [332, 0]
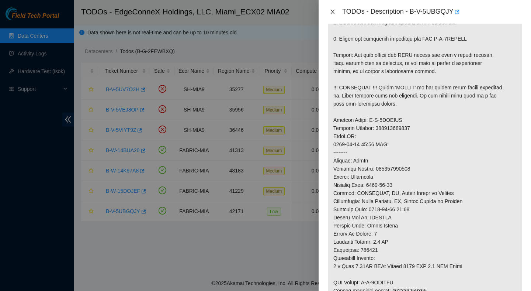
click at [337, 11] on button "Close" at bounding box center [333, 11] width 10 height 7
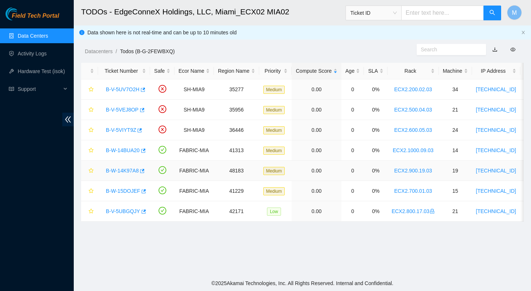
scroll to position [185, 0]
click at [135, 90] on link "B-V-5UV7O2H" at bounding box center [123, 89] width 34 height 6
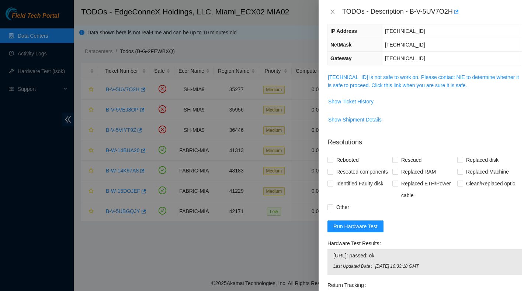
scroll to position [66, 0]
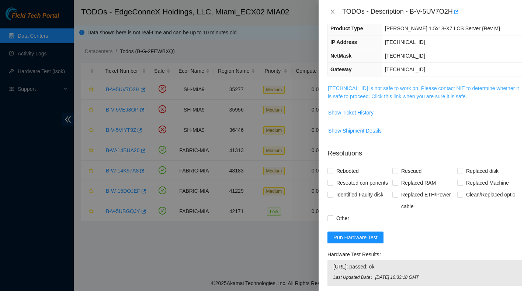
click at [422, 90] on link "104.70.234.37 is not safe to work on. Please contact NIE to determine whether i…" at bounding box center [423, 92] width 191 height 14
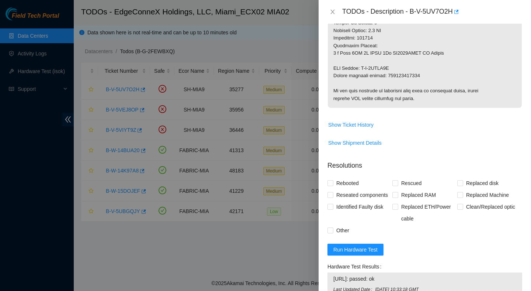
scroll to position [392, 0]
click at [379, 143] on span "Show Shipment Details" at bounding box center [355, 143] width 54 height 8
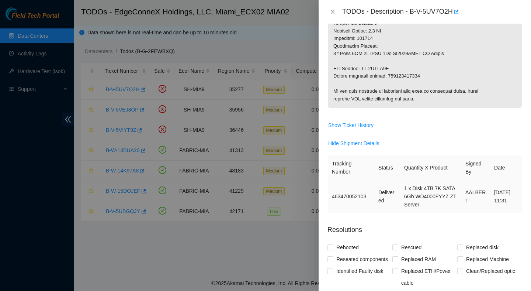
click at [357, 196] on td "463470052103" at bounding box center [351, 196] width 47 height 33
copy td "463470052103"
click at [333, 11] on icon "close" at bounding box center [333, 12] width 4 height 4
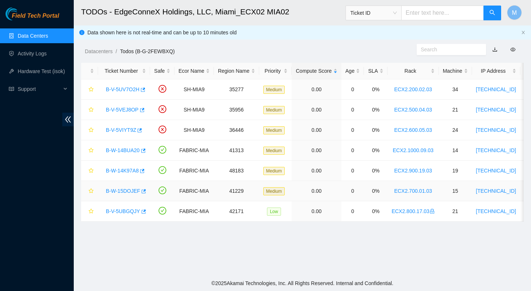
scroll to position [145, 0]
click at [138, 169] on link "B-W-14K97A8" at bounding box center [122, 171] width 33 height 6
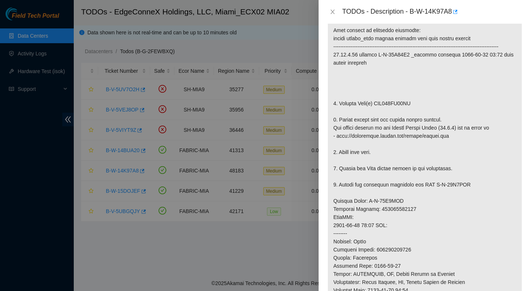
scroll to position [135, 0]
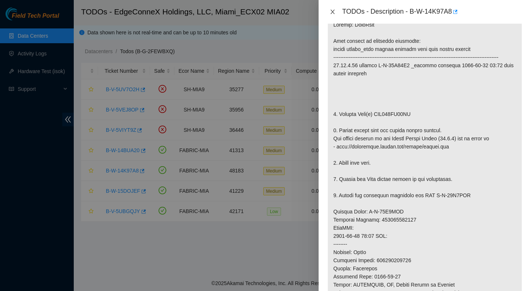
click at [334, 10] on icon "close" at bounding box center [333, 12] width 6 height 6
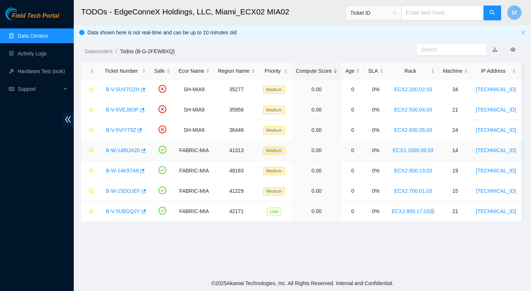
click at [136, 149] on link "B-W-14BUA20" at bounding box center [123, 150] width 34 height 6
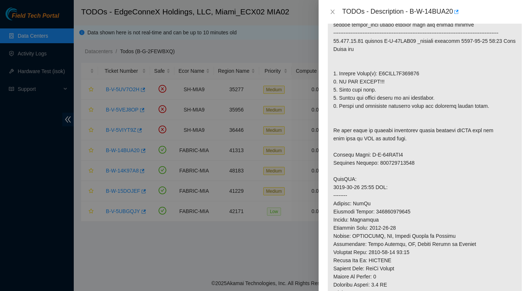
scroll to position [121, 0]
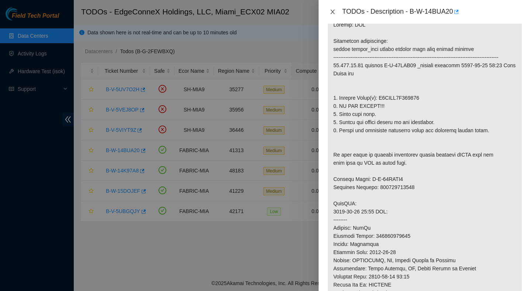
click at [332, 13] on icon "close" at bounding box center [333, 12] width 4 height 4
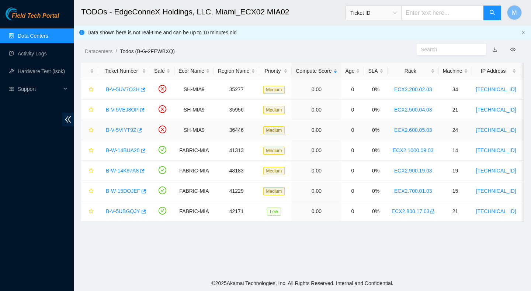
click at [129, 129] on link "B-V-5VIYT9Z" at bounding box center [121, 130] width 30 height 6
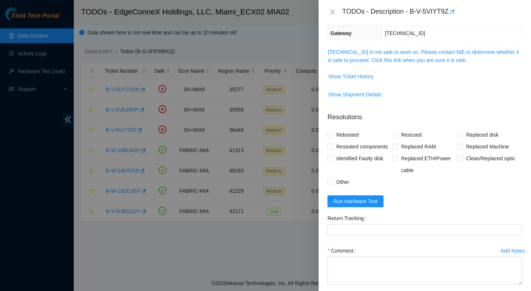
scroll to position [98, 0]
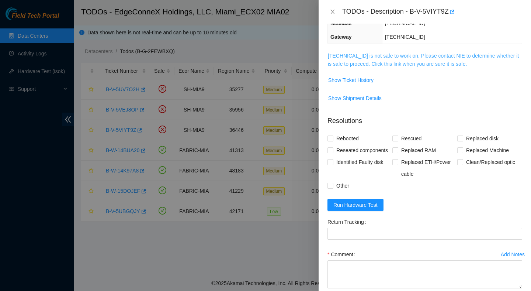
click at [355, 58] on link "23.205.45.27 is not safe to work on. Please contact NIE to determine whether it…" at bounding box center [423, 60] width 191 height 14
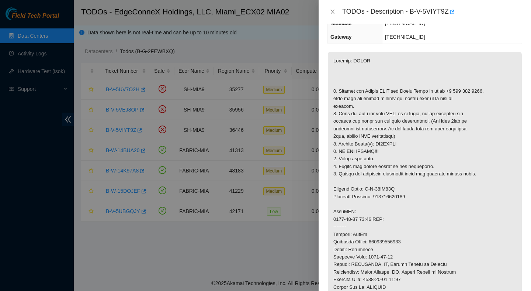
click at [333, 16] on div "TODOs - Description - B-V-5VIYT9Z" at bounding box center [425, 12] width 195 height 12
click at [333, 13] on icon "close" at bounding box center [333, 12] width 6 height 6
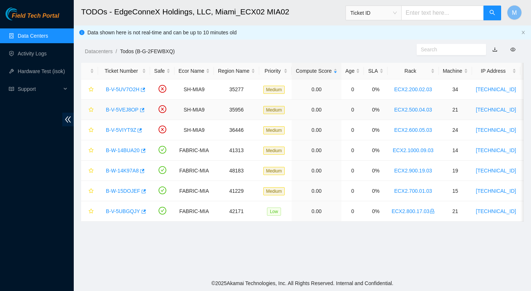
scroll to position [123, 0]
click at [131, 110] on link "B-V-5VEJ8OP" at bounding box center [122, 110] width 33 height 6
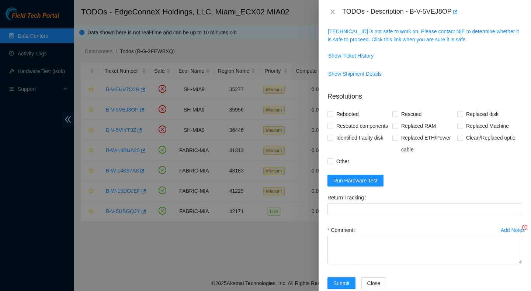
scroll to position [98, 0]
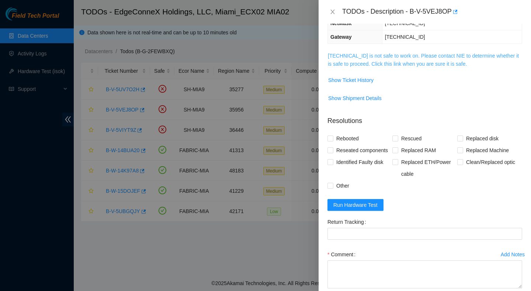
click at [358, 54] on link "23.193.161.24 is not safe to work on. Please contact NIE to determine whether i…" at bounding box center [423, 60] width 191 height 14
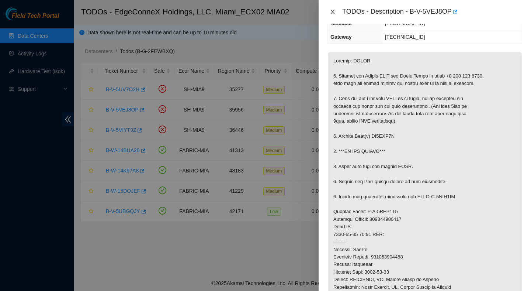
click at [335, 12] on icon "close" at bounding box center [333, 12] width 6 height 6
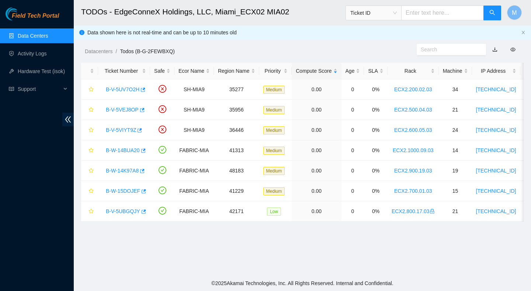
scroll to position [123, 0]
click at [129, 212] on link "B-V-5UBGQJY" at bounding box center [123, 211] width 34 height 6
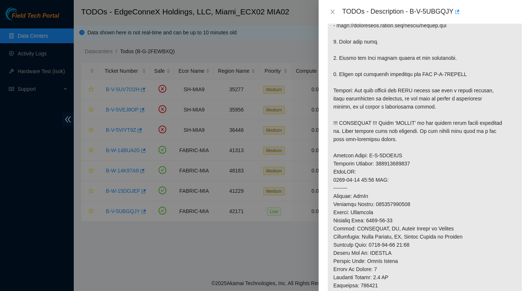
scroll to position [296, 0]
click at [331, 11] on icon "close" at bounding box center [333, 12] width 6 height 6
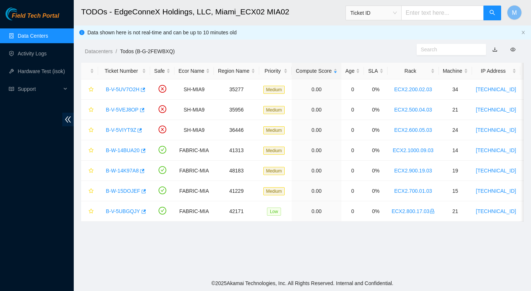
scroll to position [185, 0]
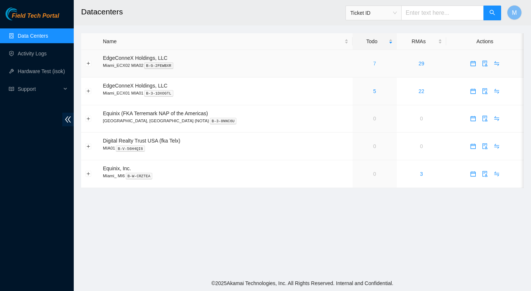
click at [374, 61] on link "7" at bounding box center [375, 64] width 3 height 6
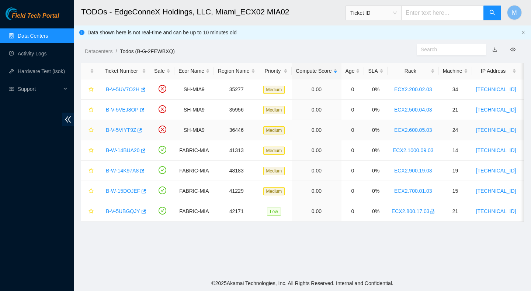
click at [412, 128] on link "ECX2.600.05.03" at bounding box center [414, 130] width 38 height 6
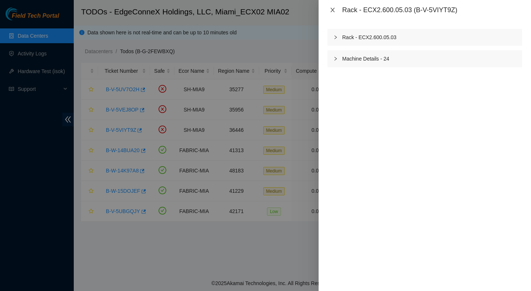
click at [334, 11] on icon "close" at bounding box center [333, 10] width 4 height 4
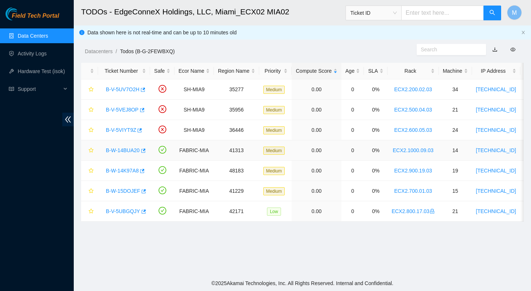
click at [128, 150] on link "B-W-14BUA20" at bounding box center [123, 150] width 34 height 6
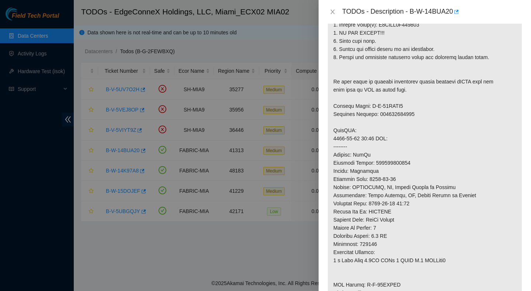
scroll to position [194, 0]
drag, startPoint x: 412, startPoint y: 10, endPoint x: 455, endPoint y: 18, distance: 43.9
click at [455, 18] on div "TODOs - Description - B-W-14BUA20" at bounding box center [425, 12] width 213 height 24
copy div "B-W-14BUA20"
click at [404, 171] on p at bounding box center [425, 138] width 194 height 393
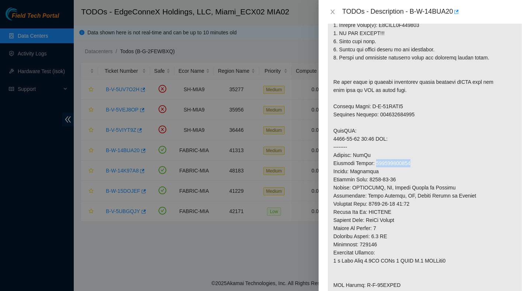
click at [404, 171] on p at bounding box center [425, 138] width 194 height 393
copy p "473665213153"
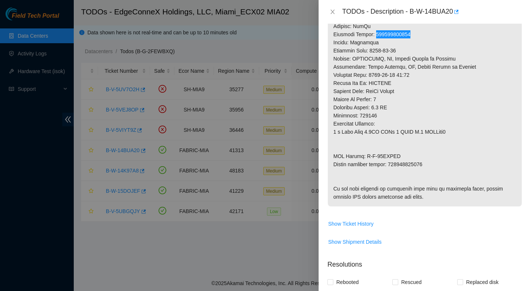
scroll to position [324, 0]
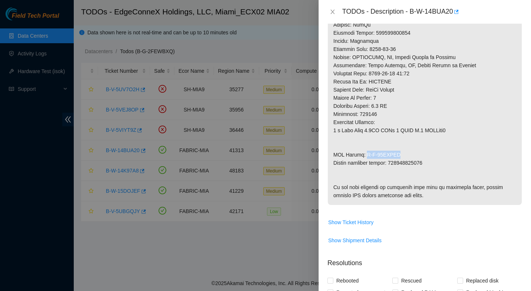
drag, startPoint x: 399, startPoint y: 162, endPoint x: 365, endPoint y: 163, distance: 33.6
click at [365, 163] on p at bounding box center [425, 8] width 194 height 393
copy p "B-W-14BIVLF"
click at [418, 172] on p at bounding box center [425, 8] width 194 height 393
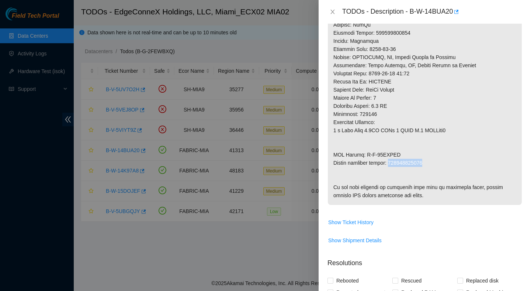
copy p "473665213164"
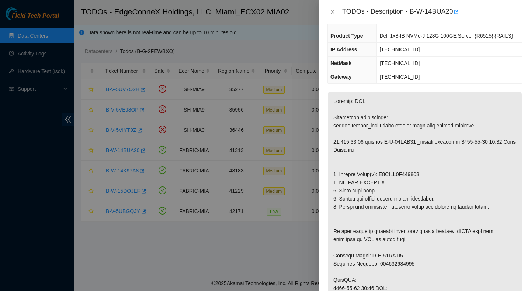
scroll to position [44, 0]
click at [405, 184] on p at bounding box center [425, 288] width 194 height 393
copy p "S5CUNA0N700190"
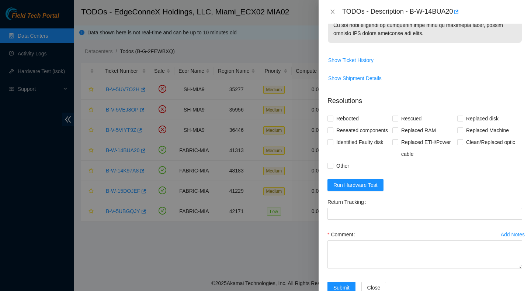
scroll to position [494, 0]
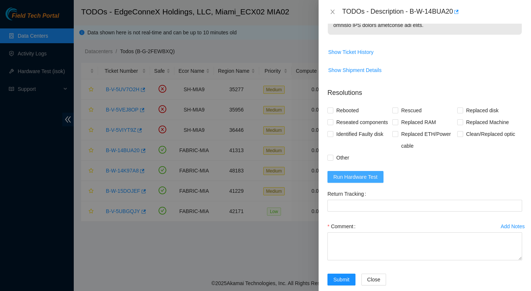
click at [353, 181] on span "Run Hardware Test" at bounding box center [356, 177] width 44 height 8
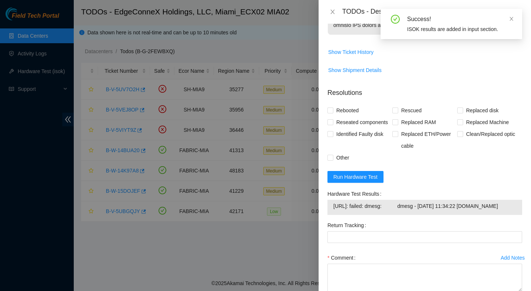
drag, startPoint x: 429, startPoint y: 266, endPoint x: 326, endPoint y: 261, distance: 102.7
click at [326, 219] on div "Hardware Test Results [URL]: failed: dmesg: dmesg - [DATE] 11:34:22 [DOMAIN_NAM…" at bounding box center [425, 203] width 201 height 31
copy tbody "[URL]: failed: dmesg: dmesg - [DATE] 11:34:22 [DOMAIN_NAME]"
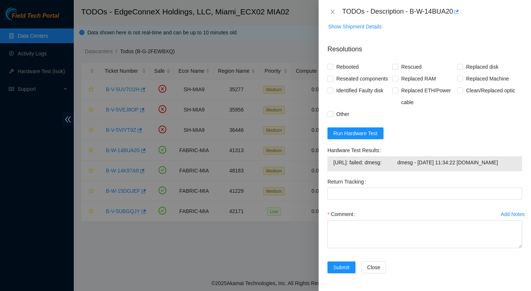
scroll to position [547, 0]
click at [345, 137] on span "Run Hardware Test" at bounding box center [356, 133] width 44 height 8
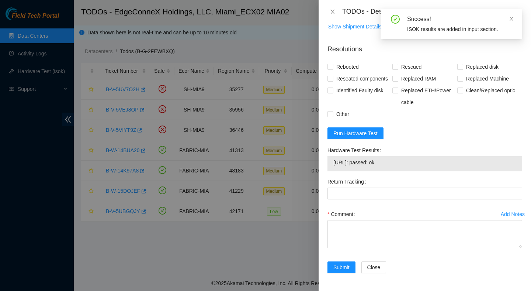
click at [377, 166] on span "[URL]: passed: ok" at bounding box center [425, 162] width 183 height 8
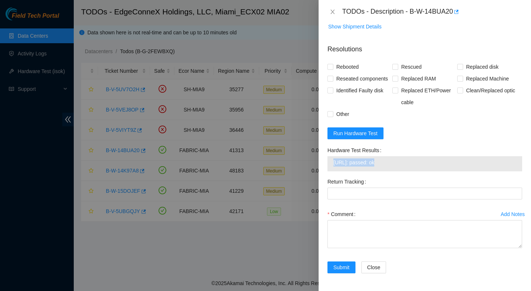
copy span "[URL]: passed: ok"
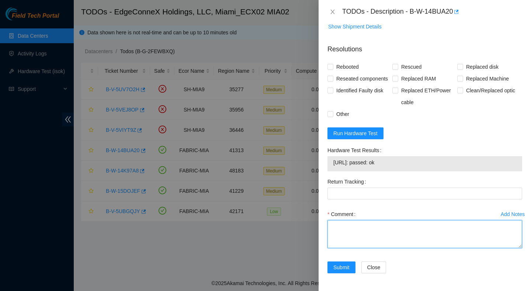
click at [380, 235] on textarea "Comment" at bounding box center [425, 234] width 195 height 28
paste textarea "Verified ticket is safe to work on : Yes NOCC Authorized: Yes Located server co…"
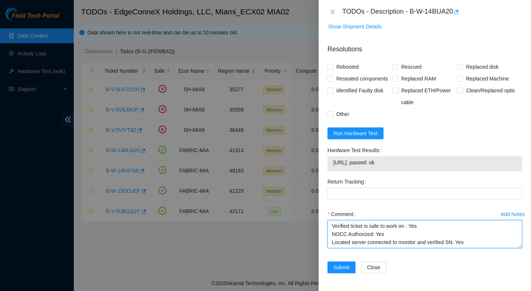
scroll to position [135, 0]
type textarea "Verified ticket is safe to work on : Yes NOCC Authorized: Yes Located server co…"
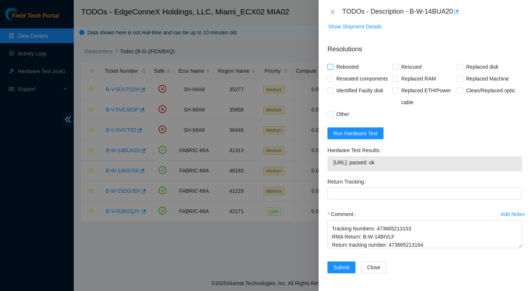
click at [355, 61] on span "Rebooted" at bounding box center [348, 67] width 28 height 12
click at [333, 64] on input "Rebooted" at bounding box center [330, 66] width 5 height 5
checkbox input "true"
click at [491, 61] on span "Replaced disk" at bounding box center [483, 67] width 38 height 12
click at [463, 64] on input "Replaced disk" at bounding box center [460, 66] width 5 height 5
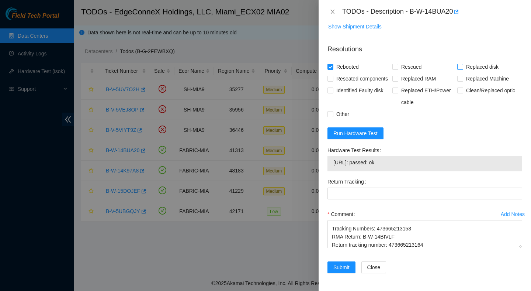
checkbox input "true"
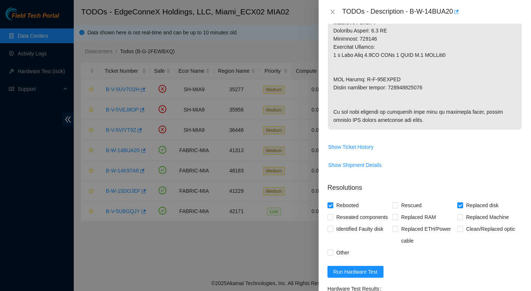
scroll to position [396, 0]
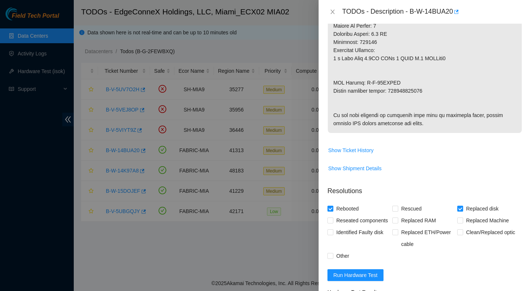
copy p "473665213164"
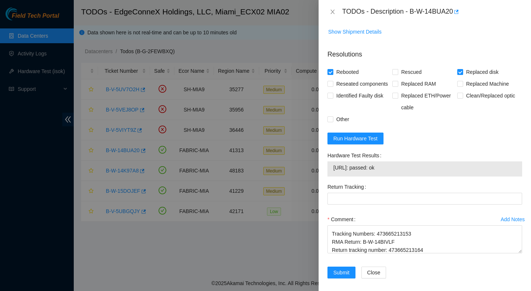
scroll to position [550, 0]
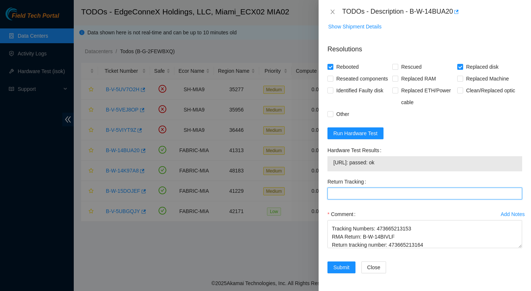
click at [390, 199] on Tracking "Return Tracking" at bounding box center [425, 193] width 195 height 12
paste Tracking "473665213164"
type Tracking "473665213164"
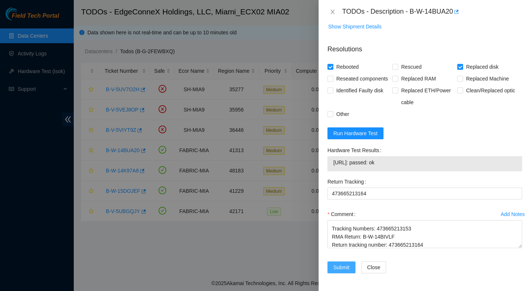
click at [344, 269] on span "Submit" at bounding box center [342, 267] width 16 height 8
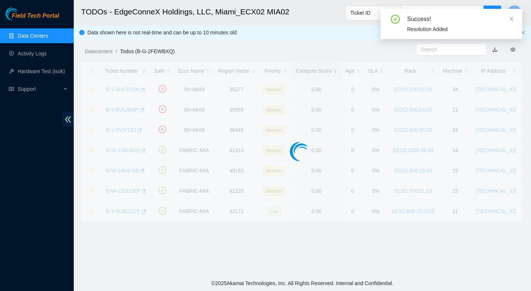
scroll to position [185, 0]
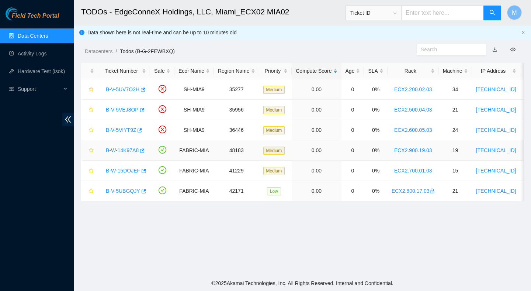
click at [123, 152] on link "B-W-14K97A8" at bounding box center [122, 150] width 33 height 6
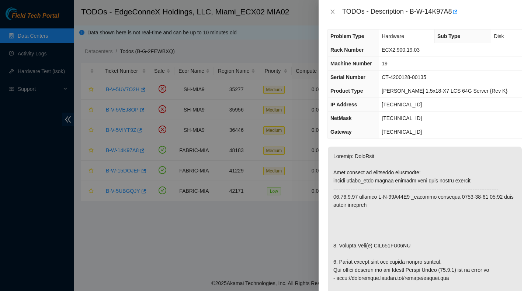
scroll to position [0, 0]
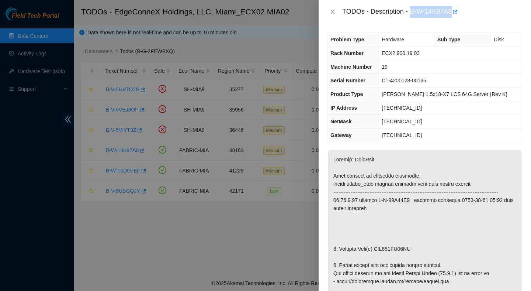
drag, startPoint x: 412, startPoint y: 13, endPoint x: 451, endPoint y: 19, distance: 39.3
click at [451, 19] on div "TODOs - Description - B-W-14K97A8" at bounding box center [425, 12] width 213 height 24
copy div "B-W-14K97A8"
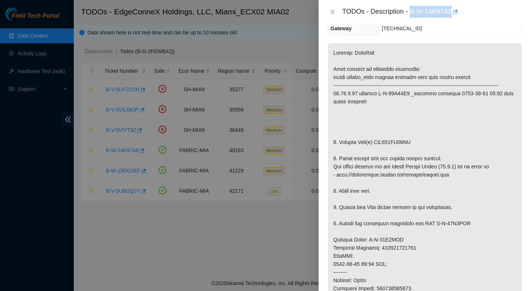
scroll to position [118, 0]
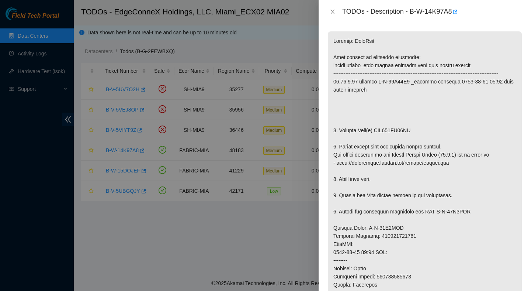
click at [404, 138] on p at bounding box center [425, 231] width 194 height 401
copy p "WCC133HN78YR"
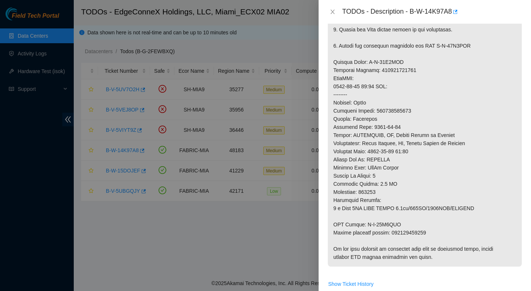
click at [405, 78] on p at bounding box center [425, 66] width 194 height 401
drag, startPoint x: 402, startPoint y: 233, endPoint x: 365, endPoint y: 234, distance: 36.9
click at [365, 234] on p at bounding box center [425, 66] width 194 height 401
click at [426, 241] on p at bounding box center [425, 66] width 194 height 401
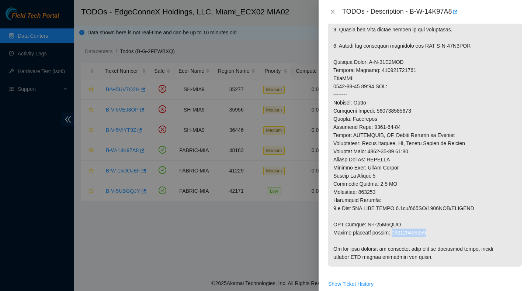
click at [426, 241] on p at bounding box center [425, 66] width 194 height 401
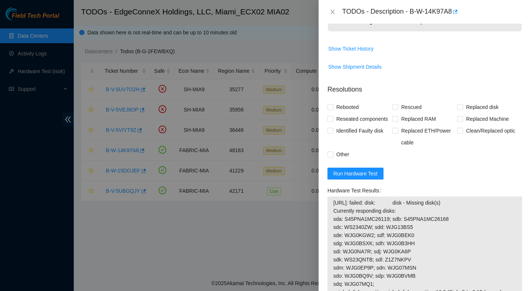
scroll to position [530, 0]
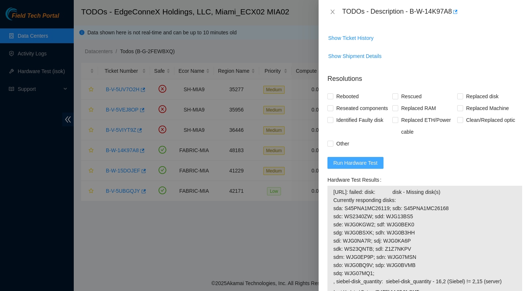
click at [363, 167] on span "Run Hardware Test" at bounding box center [356, 163] width 44 height 8
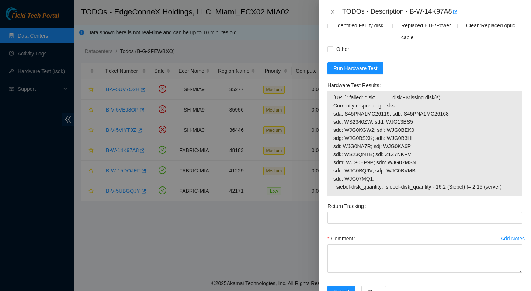
scroll to position [626, 0]
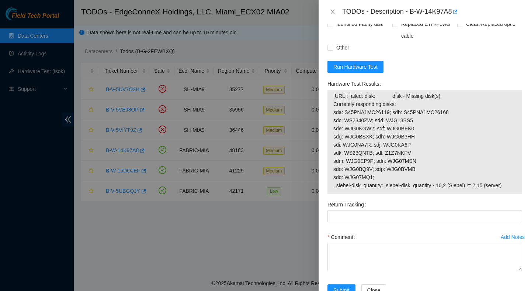
drag, startPoint x: 517, startPoint y: 209, endPoint x: 332, endPoint y: 120, distance: 205.2
click at [332, 119] on div "[URL]: failed: disk: disk - Missing disk(s) Currently responding disks: sda: S4…" at bounding box center [425, 142] width 195 height 104
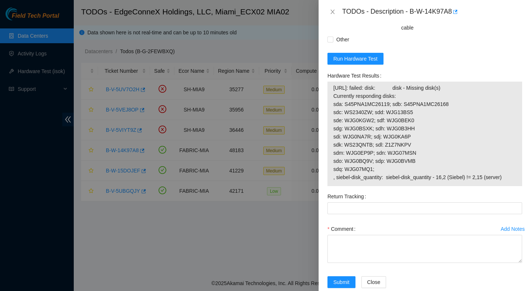
scroll to position [660, 0]
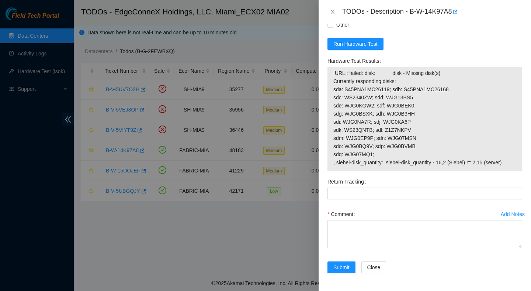
click at [460, 137] on span "[URL]: failed: disk: disk - Missing disk(s) Currently responding disks: sda: S4…" at bounding box center [425, 117] width 183 height 97
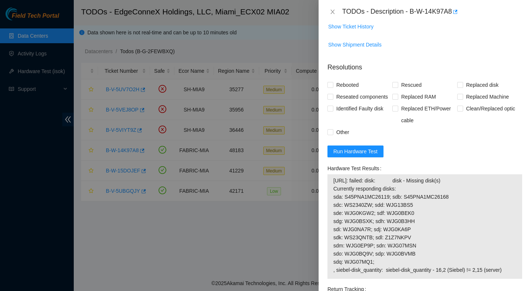
scroll to position [541, 0]
click at [364, 156] on span "Run Hardware Test" at bounding box center [356, 152] width 44 height 8
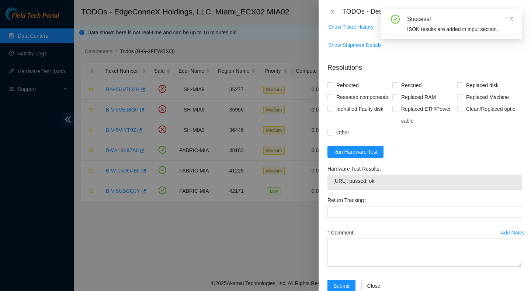
click at [378, 185] on span "[URL]: passed: ok" at bounding box center [425, 181] width 183 height 8
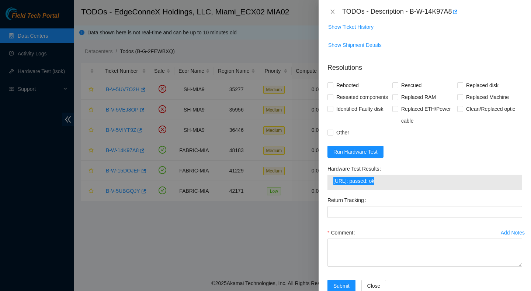
scroll to position [579, 0]
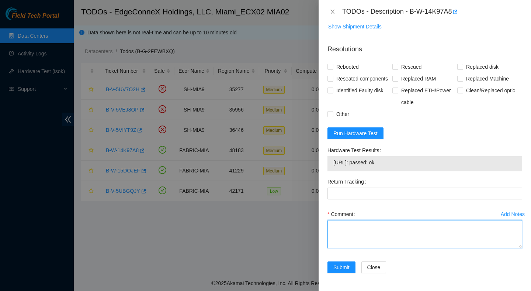
click at [378, 235] on textarea "Comment" at bounding box center [425, 234] width 195 height 28
paste textarea "Verified ticket is safe to work on : Yes NOCC Authorized: Yes Located server co…"
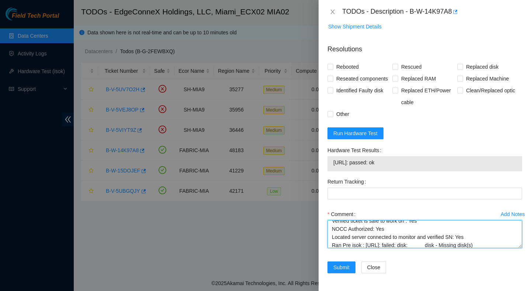
scroll to position [0, 0]
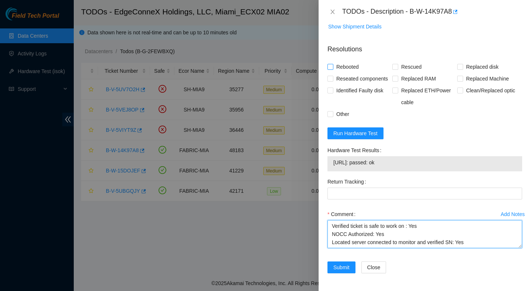
type textarea "Verified ticket is safe to work on : Yes NOCC Authorized: Yes Located server co…"
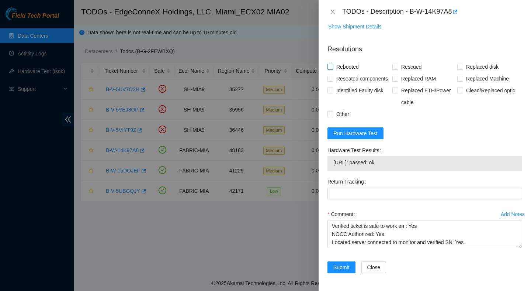
click at [358, 61] on span "Rebooted" at bounding box center [348, 67] width 28 height 12
click at [333, 64] on input "Rebooted" at bounding box center [330, 66] width 5 height 5
checkbox input "true"
click at [415, 61] on span "Rescued" at bounding box center [412, 67] width 26 height 12
click at [398, 64] on input "Rescued" at bounding box center [395, 66] width 5 height 5
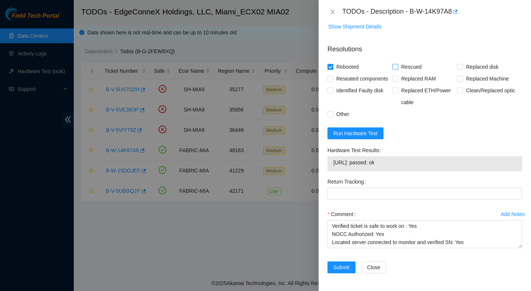
checkbox input "true"
click at [468, 61] on span "Replaced disk" at bounding box center [483, 67] width 38 height 12
click at [463, 64] on input "Replaced disk" at bounding box center [460, 66] width 5 height 5
checkbox input "true"
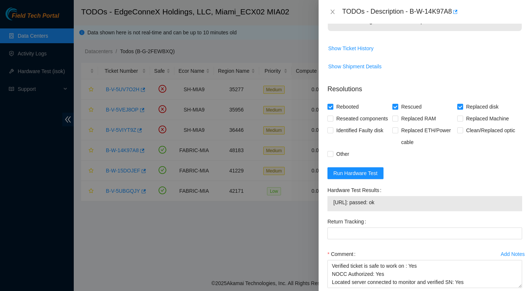
scroll to position [519, 0]
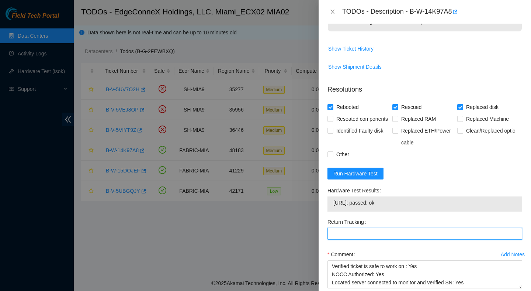
click at [373, 240] on Tracking "Return Tracking" at bounding box center [425, 234] width 195 height 12
paste Tracking "473665213040"
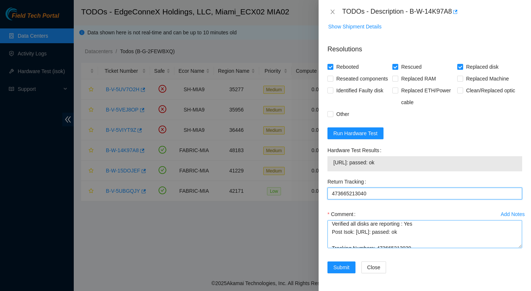
scroll to position [219, 0]
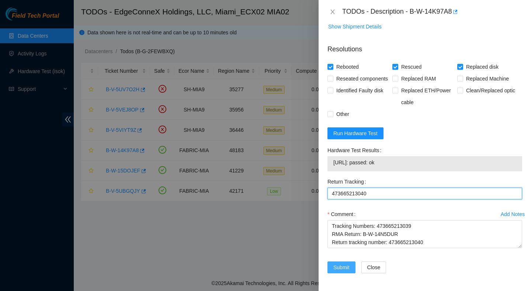
type Tracking "473665213040"
click at [346, 269] on span "Submit" at bounding box center [342, 267] width 16 height 8
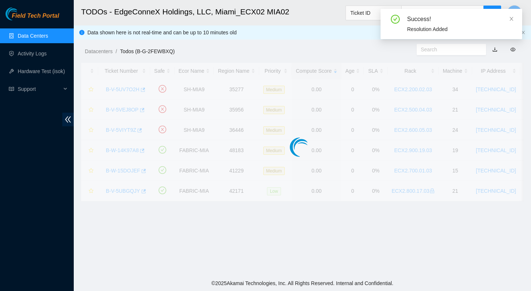
scroll to position [185, 0]
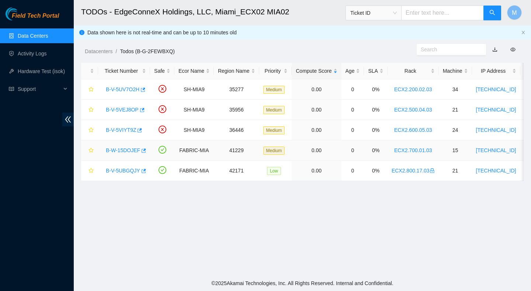
click at [134, 149] on link "B-W-15DOJEF" at bounding box center [123, 150] width 34 height 6
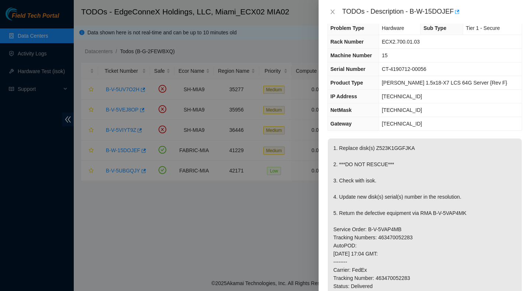
scroll to position [0, 0]
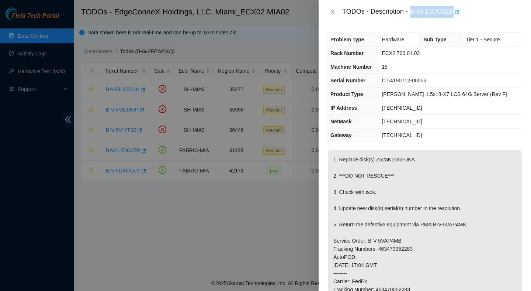
drag, startPoint x: 412, startPoint y: 10, endPoint x: 462, endPoint y: 21, distance: 51.4
click at [462, 21] on div "TODOs - Description - B-W-15DOJEF" at bounding box center [425, 12] width 213 height 24
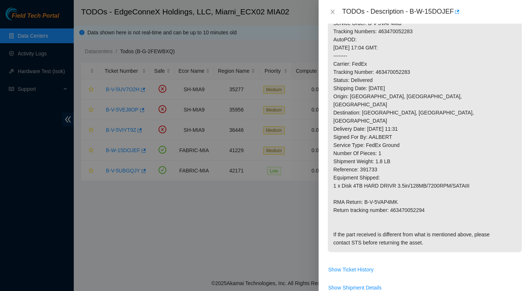
scroll to position [218, 0]
click at [401, 71] on p "1. Replace disk(s) Z523K1GGFJKA 2. ***DO NOT RESCUE*** 3. Check with isok. 4. U…" at bounding box center [425, 92] width 194 height 320
drag, startPoint x: 400, startPoint y: 185, endPoint x: 365, endPoint y: 185, distance: 34.7
click at [365, 185] on p "1. Replace disk(s) Z523K1GGFJKA 2. ***DO NOT RESCUE*** 3. Check with isok. 4. U…" at bounding box center [425, 92] width 194 height 320
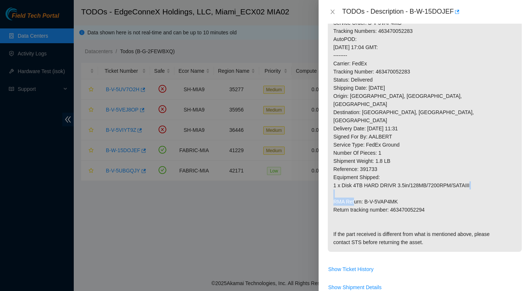
click at [419, 193] on p "1. Replace disk(s) Z523K1GGFJKA 2. ***DO NOT RESCUE*** 3. Check with isok. 4. U…" at bounding box center [425, 92] width 194 height 320
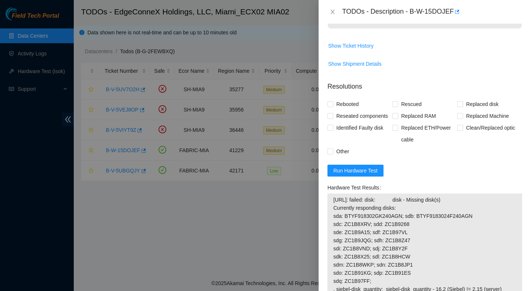
scroll to position [447, 0]
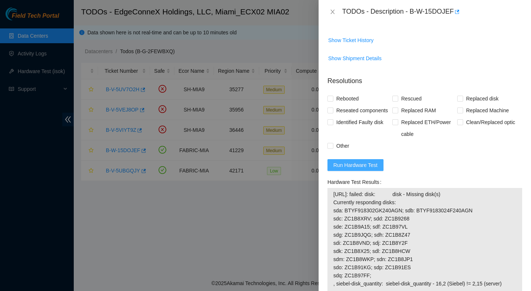
click at [356, 161] on span "Run Hardware Test" at bounding box center [356, 165] width 44 height 8
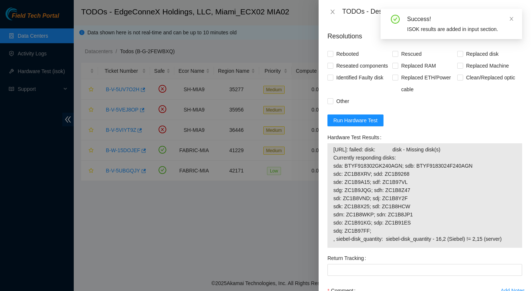
scroll to position [507, 0]
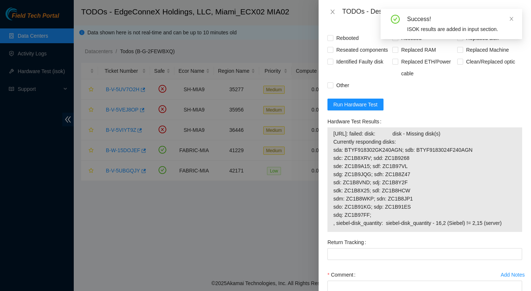
drag, startPoint x: 516, startPoint y: 219, endPoint x: 332, endPoint y: 140, distance: 200.1
click at [332, 140] on div "[URL]: failed: disk: disk - Missing disk(s) Currently responding disks: sda: BT…" at bounding box center [425, 179] width 195 height 104
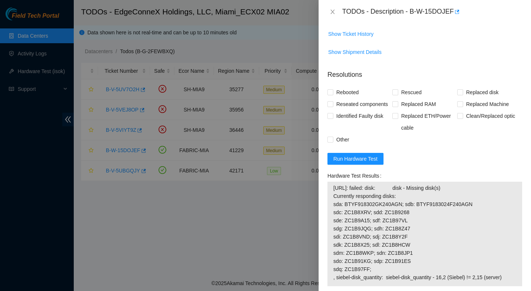
scroll to position [459, 0]
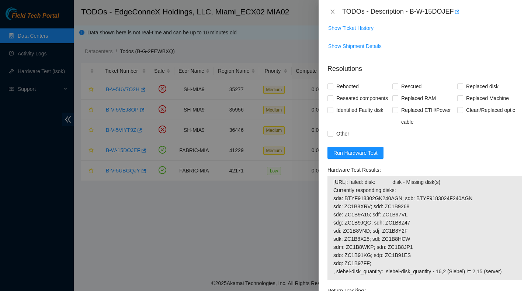
click at [416, 158] on form "Resolutions Rebooted Rescued Replaced disk Reseated components Replaced RAM Rep…" at bounding box center [425, 224] width 195 height 333
click at [371, 149] on span "Run Hardware Test" at bounding box center [356, 153] width 44 height 8
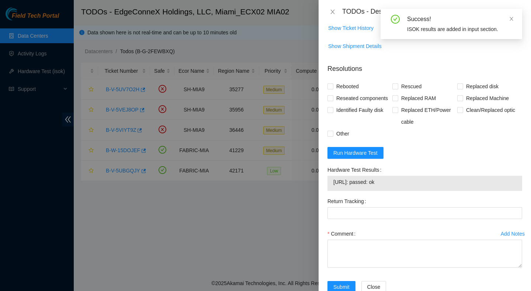
click at [407, 178] on span "[URL]: passed: ok" at bounding box center [425, 182] width 183 height 8
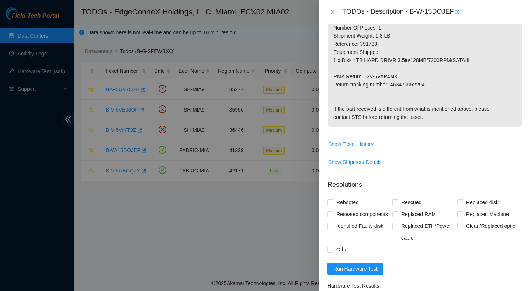
scroll to position [344, 0]
click at [347, 196] on span "Rebooted" at bounding box center [348, 202] width 28 height 12
click at [333, 199] on input "Rebooted" at bounding box center [330, 201] width 5 height 5
checkbox input "true"
click at [471, 196] on span "Replaced disk" at bounding box center [483, 202] width 38 height 12
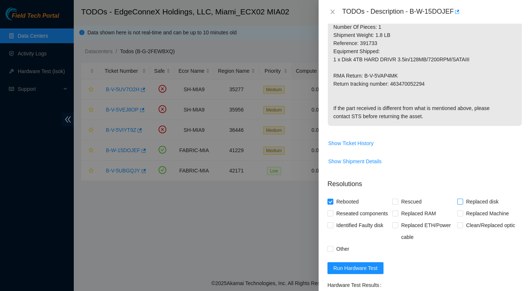
click at [463, 199] on input "Replaced disk" at bounding box center [460, 201] width 5 height 5
checkbox input "true"
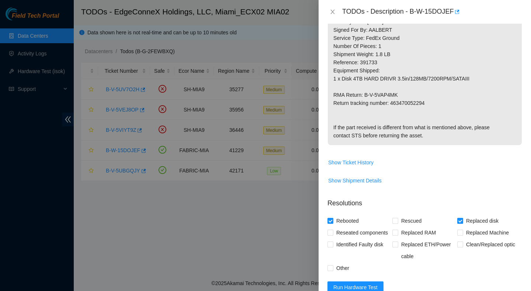
scroll to position [311, 0]
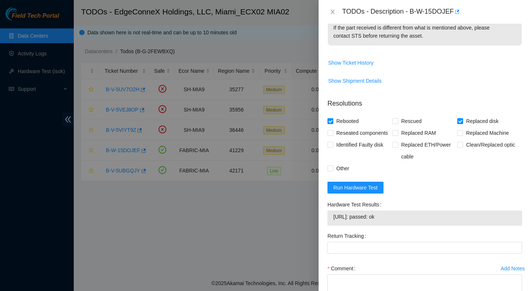
scroll to position [424, 0]
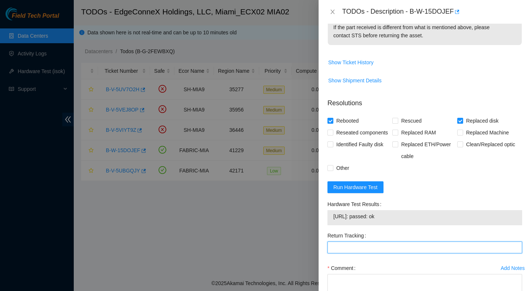
click at [383, 243] on Tracking "Return Tracking" at bounding box center [425, 247] width 195 height 12
paste Tracking "463470052294"
type Tracking "463470052294"
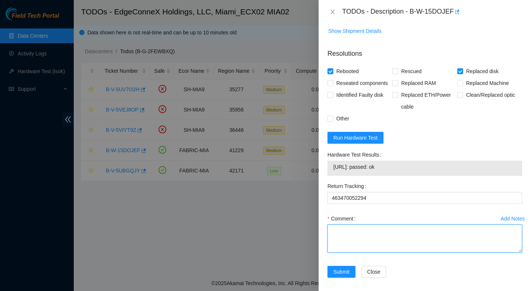
click at [379, 232] on textarea "Comment" at bounding box center [425, 238] width 195 height 28
paste textarea "Verified ticket is safe to work on : Yes NOCC Authorized: Yes Located server co…"
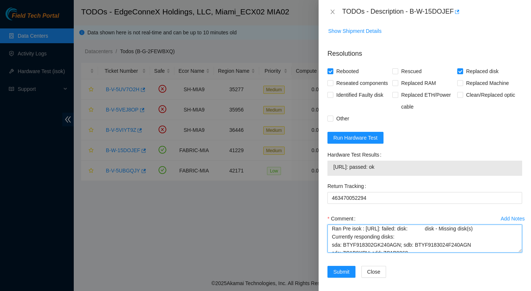
scroll to position [0, 0]
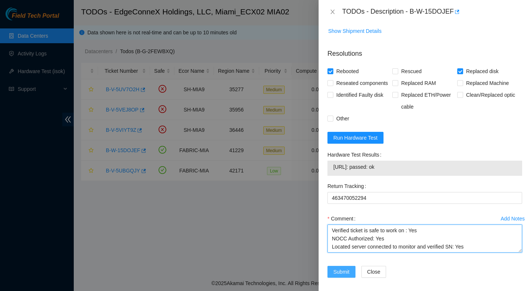
type textarea "Verified ticket is safe to work on : Yes NOCC Authorized: Yes Located server co…"
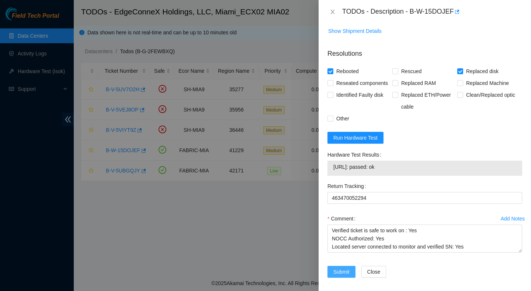
click at [348, 269] on span "Submit" at bounding box center [342, 272] width 16 height 8
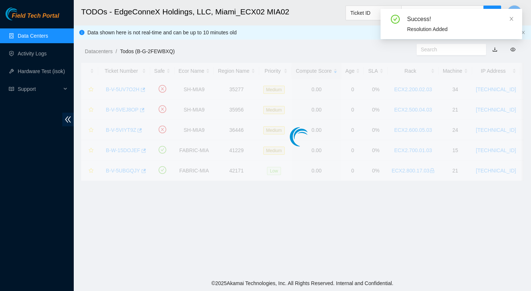
scroll to position [185, 0]
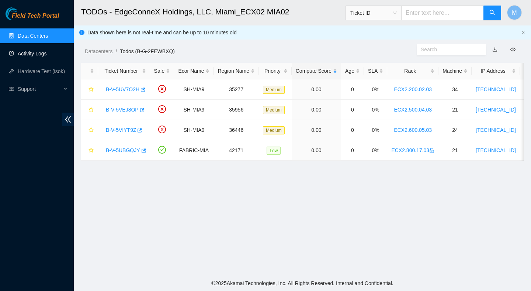
click at [30, 51] on link "Activity Logs" at bounding box center [32, 54] width 29 height 6
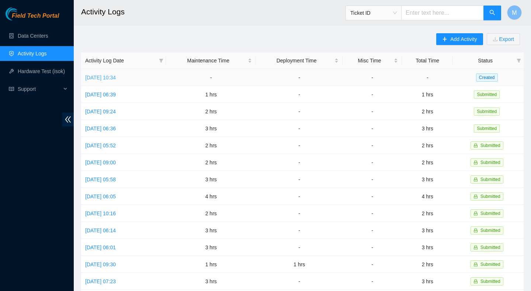
click at [116, 79] on link "[DATE] 10:34" at bounding box center [100, 78] width 31 height 6
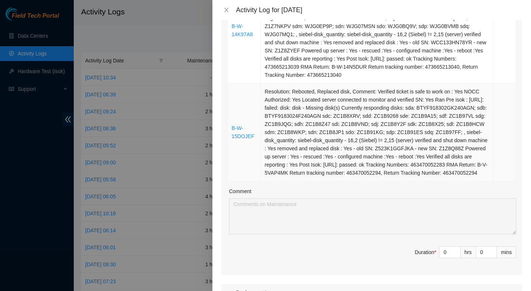
scroll to position [599, 0]
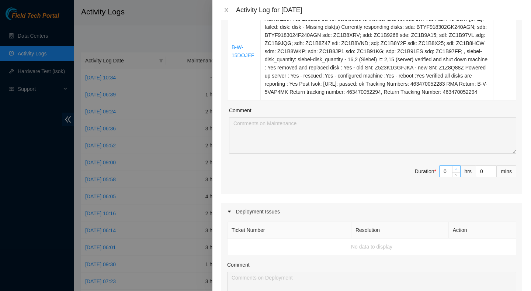
type input "1"
click at [457, 171] on icon "up" at bounding box center [456, 169] width 3 height 3
type input "2"
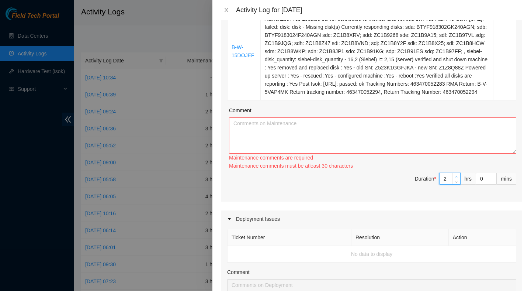
click at [457, 178] on icon "up" at bounding box center [456, 176] width 3 height 3
type input "3"
click at [457, 178] on icon "up" at bounding box center [456, 176] width 3 height 3
type input "4"
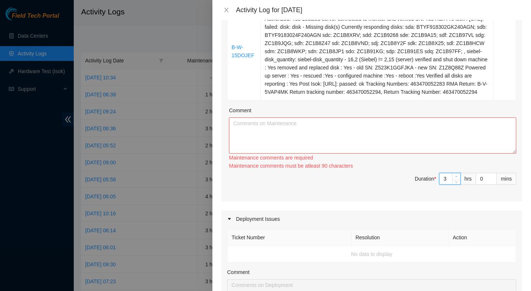
type input "4"
click at [457, 178] on icon "up" at bounding box center [456, 176] width 3 height 3
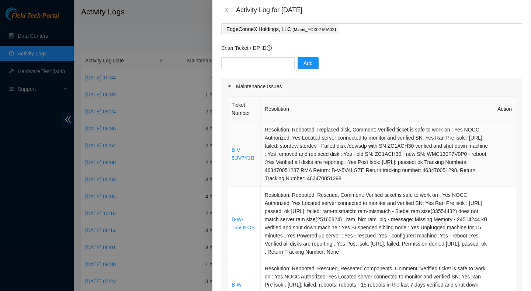
scroll to position [30, 0]
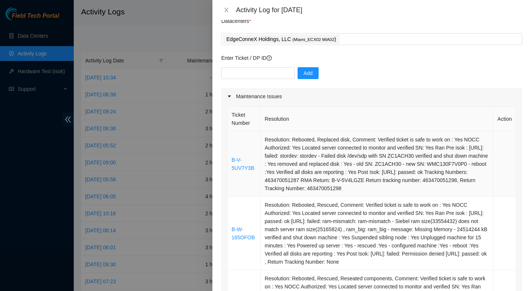
click at [394, 165] on td "Resolution: Rebooted, Replaced disk, Comment: Verified ticket is safe to work o…" at bounding box center [377, 163] width 233 height 65
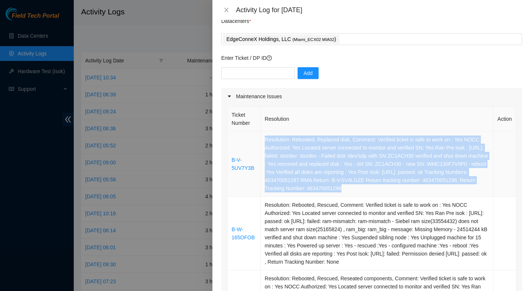
click at [394, 165] on td "Resolution: Rebooted, Replaced disk, Comment: Verified ticket is safe to work o…" at bounding box center [377, 163] width 233 height 65
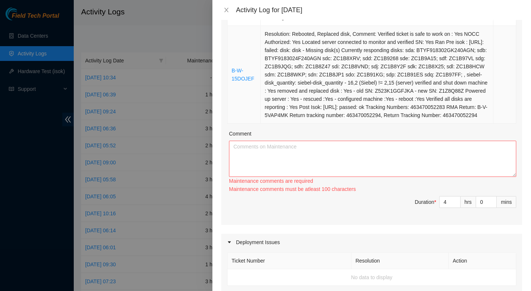
scroll to position [585, 0]
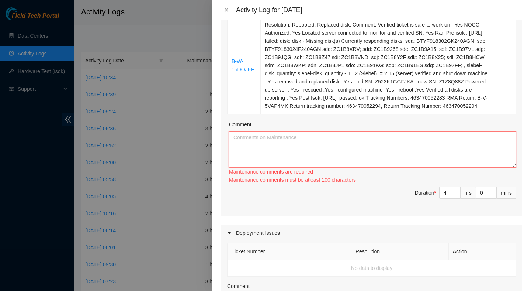
click at [374, 168] on textarea "Comment" at bounding box center [373, 149] width 288 height 36
paste textarea "Resolution: Rebooted, Replaced disk, Comment: Verified ticket is safe to work o…"
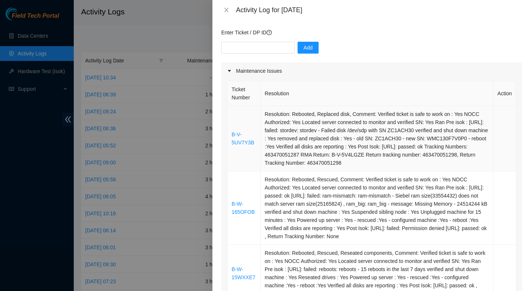
scroll to position [108, 0]
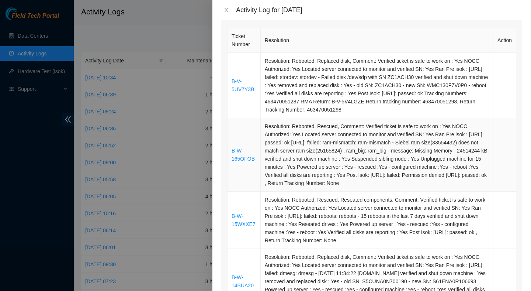
click at [366, 145] on td "Resolution: Rebooted, Rescued, Comment: Verified ticket is safe to work on : Ye…" at bounding box center [377, 154] width 233 height 73
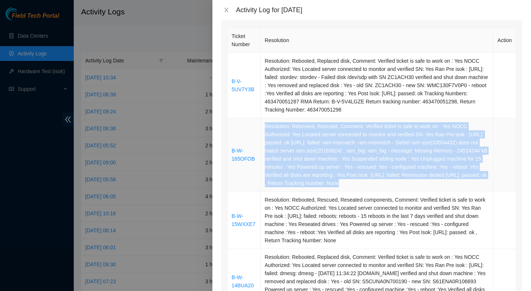
click at [366, 145] on td "Resolution: Rebooted, Rescued, Comment: Verified ticket is safe to work on : Ye…" at bounding box center [377, 154] width 233 height 73
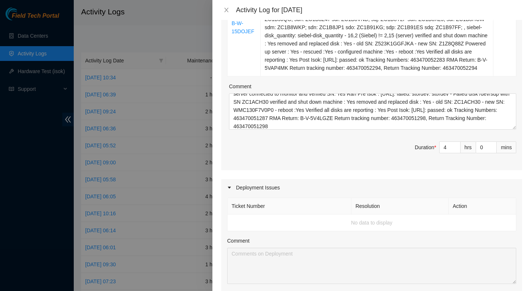
scroll to position [16, 0]
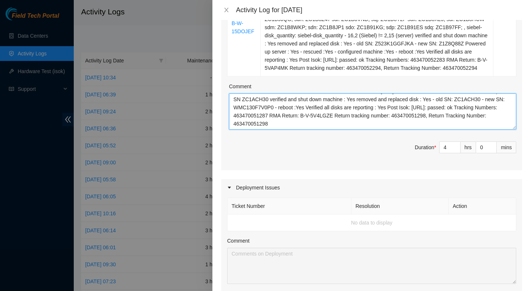
click at [400, 130] on textarea "Resolution: Rebooted, Replaced disk, Comment: Verified ticket is safe to work o…" at bounding box center [373, 111] width 288 height 36
paste textarea "Resolution: Rebooted, Rescued, Comment: Verified ticket is safe to work on : Ye…"
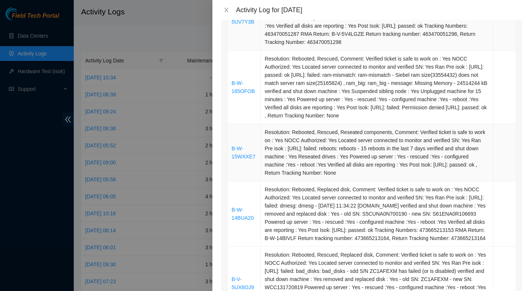
scroll to position [183, 0]
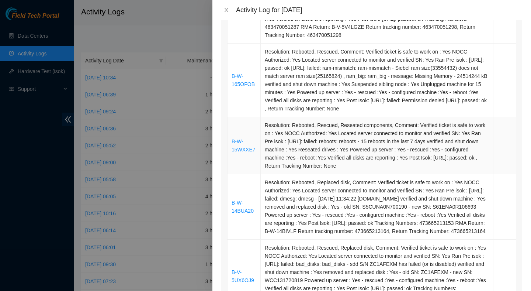
click at [374, 154] on td "Resolution: Rebooted, Rescued, Reseated components, Comment: Verified ticket is…" at bounding box center [377, 145] width 233 height 57
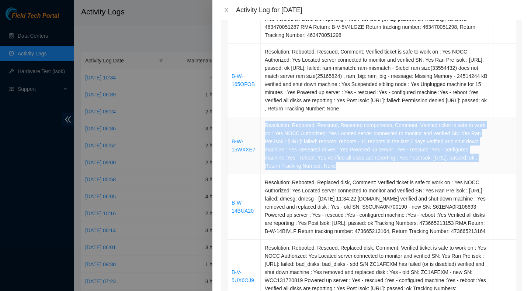
click at [374, 154] on td "Resolution: Rebooted, Rescued, Reseated components, Comment: Verified ticket is…" at bounding box center [377, 145] width 233 height 57
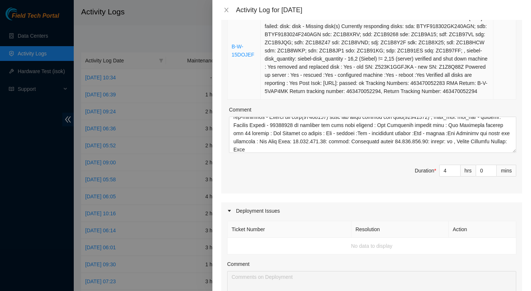
scroll to position [600, 0]
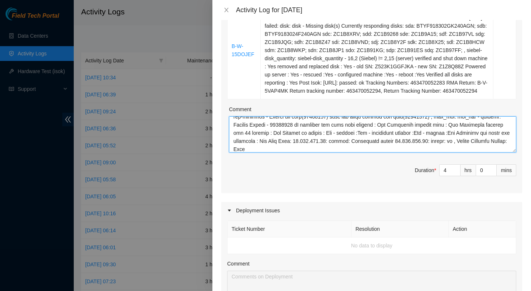
click at [357, 152] on textarea "Comment" at bounding box center [373, 134] width 288 height 36
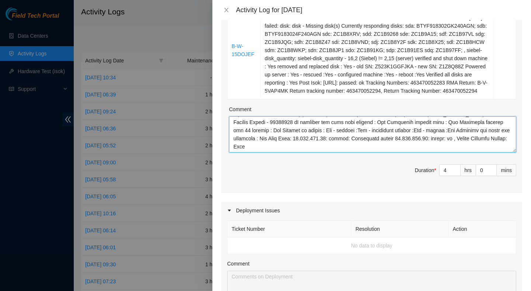
paste textarea "Resolution: Rebooted, Rescued, Reseated components, Comment: Verified ticket is…"
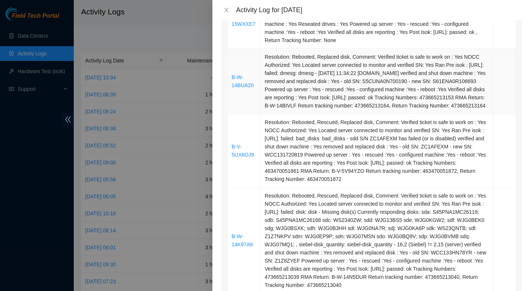
scroll to position [283, 0]
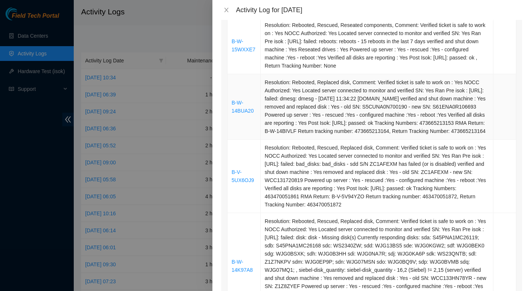
click at [364, 122] on td "Resolution: Rebooted, Replaced disk, Comment: Verified ticket is safe to work o…" at bounding box center [377, 106] width 233 height 65
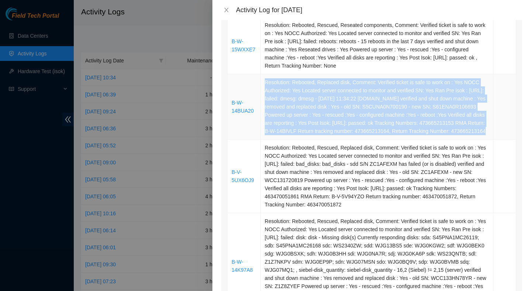
click at [364, 122] on td "Resolution: Rebooted, Replaced disk, Comment: Verified ticket is safe to work o…" at bounding box center [377, 106] width 233 height 65
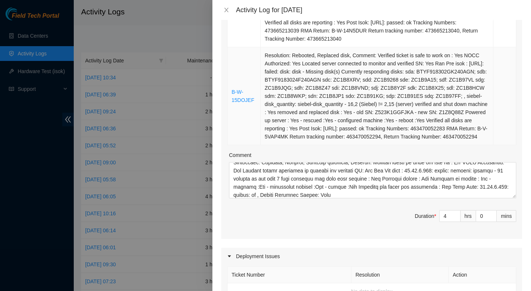
scroll to position [560, 0]
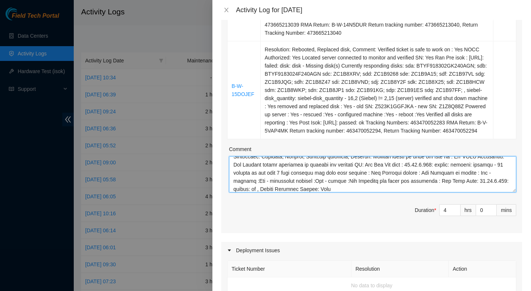
click at [374, 192] on textarea "Comment" at bounding box center [373, 174] width 288 height 36
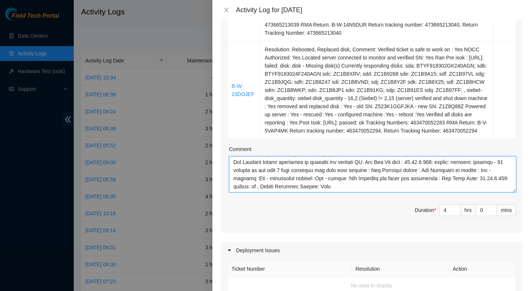
paste textarea "Resolution: Rebooted, Replaced disk, Comment: Verified ticket is safe to work o…"
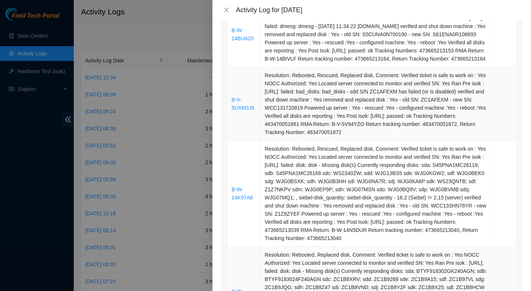
scroll to position [347, 0]
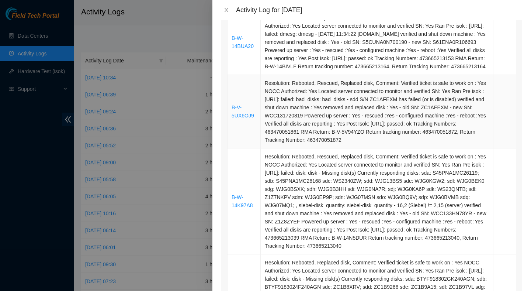
click at [386, 137] on td "Resolution: Rebooted, Rescued, Replaced disk, Comment: Verified ticket is safe …" at bounding box center [377, 111] width 233 height 73
click at [386, 138] on td "Resolution: Rebooted, Rescued, Replaced disk, Comment: Verified ticket is safe …" at bounding box center [377, 111] width 233 height 73
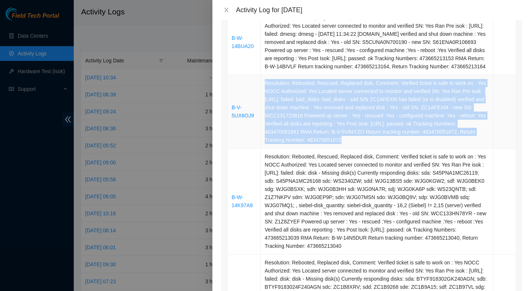
click at [386, 138] on td "Resolution: Rebooted, Rescued, Replaced disk, Comment: Verified ticket is safe …" at bounding box center [377, 111] width 233 height 73
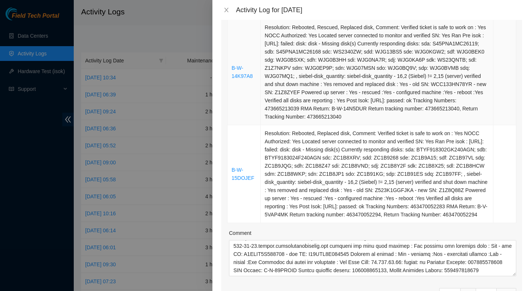
scroll to position [555, 0]
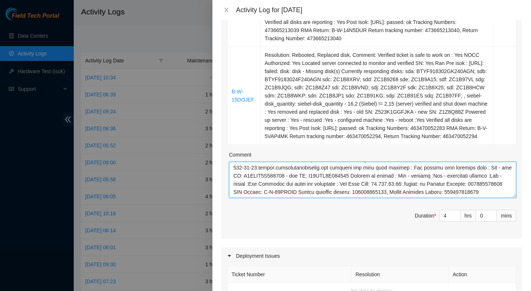
click at [350, 198] on textarea "Comment" at bounding box center [373, 180] width 288 height 36
paste textarea "Resolution: Rebooted, Rescued, Replaced disk, Comment: Verified ticket is safe …"
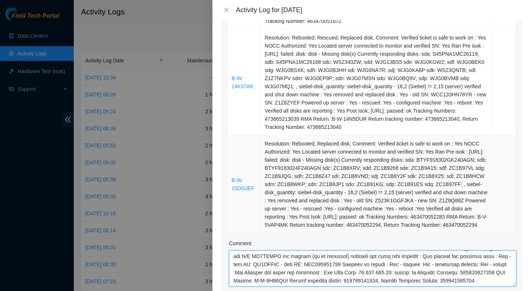
scroll to position [455, 0]
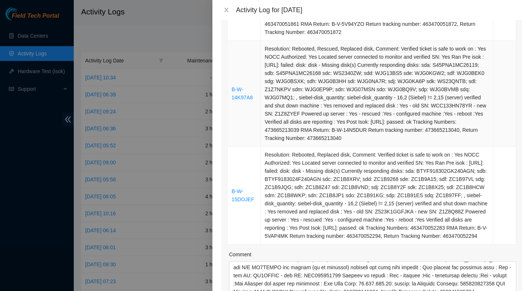
click at [351, 110] on td "Resolution: Rebooted, Rescued, Replaced disk, Comment: Verified ticket is safe …" at bounding box center [377, 94] width 233 height 106
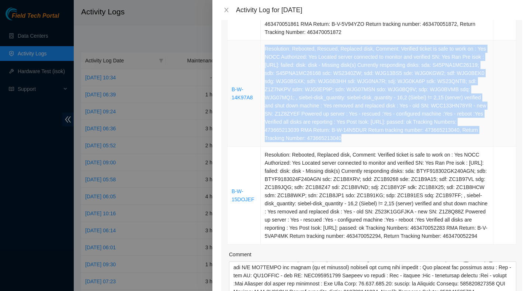
click at [351, 110] on td "Resolution: Rebooted, Rescued, Replaced disk, Comment: Verified ticket is safe …" at bounding box center [377, 94] width 233 height 106
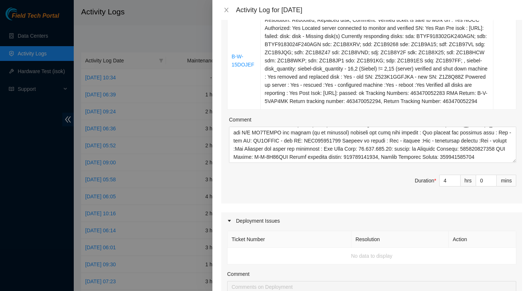
scroll to position [592, 0]
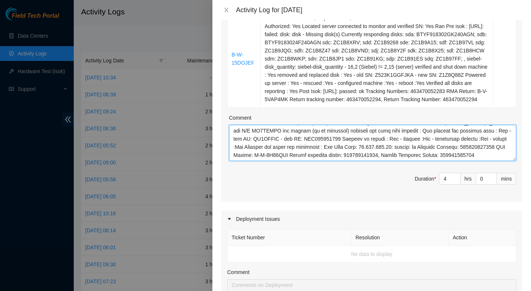
click at [321, 161] on textarea "Comment" at bounding box center [373, 143] width 288 height 36
paste textarea "Resolution: Rebooted, Rescued, Replaced disk, Comment: Verified ticket is safe …"
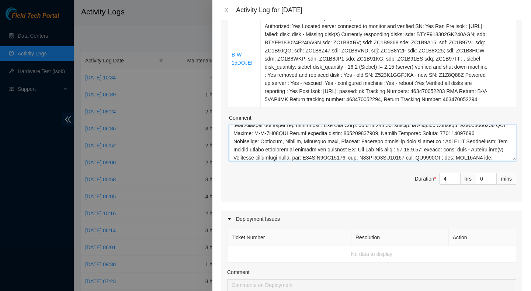
scroll to position [306, 0]
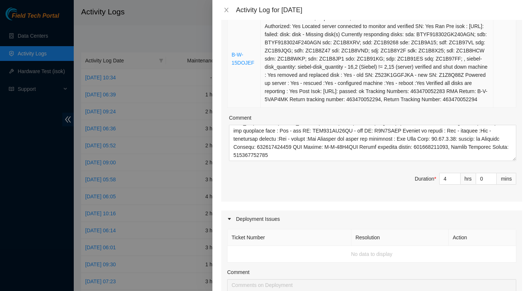
click at [316, 96] on td "Resolution: Rebooted, Replaced disk, Comment: Verified ticket is safe to work o…" at bounding box center [377, 59] width 233 height 98
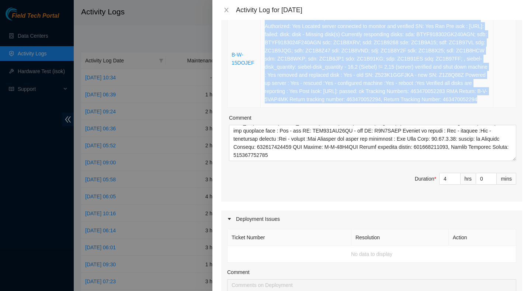
click at [316, 96] on td "Resolution: Rebooted, Replaced disk, Comment: Verified ticket is safe to work o…" at bounding box center [377, 59] width 233 height 98
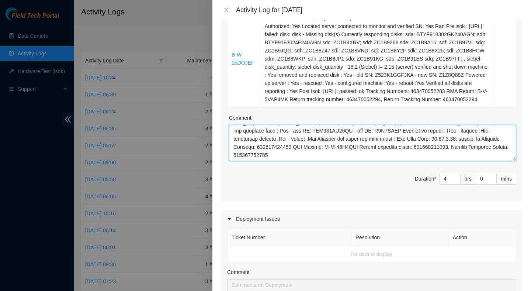
click at [387, 161] on textarea "Comment" at bounding box center [373, 143] width 288 height 36
paste textarea "Resolution: Rebooted, Replaced disk, Comment: Verified ticket is safe to work o…"
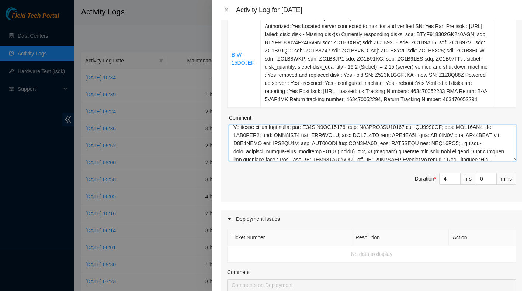
scroll to position [309, 0]
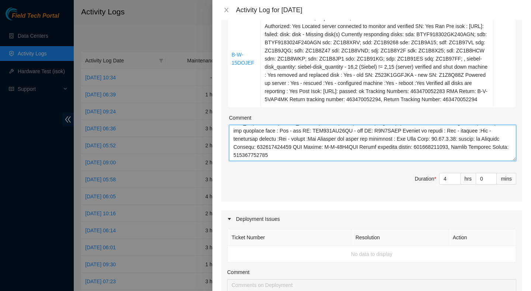
paste textarea "Resolution: Rebooted, Replaced disk, Comment: Verified ticket is safe to work o…"
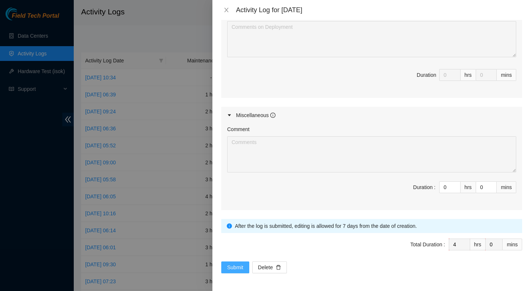
type textarea "Resolution: Rebooted, Replaced disk, Comment: Verified ticket is safe to work o…"
click at [239, 269] on span "Submit" at bounding box center [235, 267] width 16 height 8
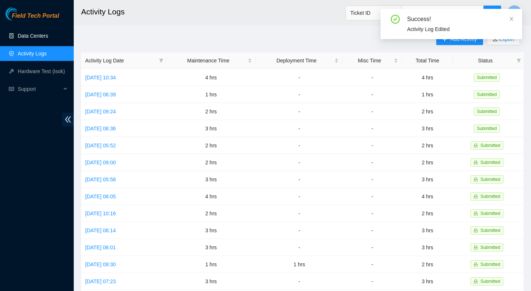
click at [23, 35] on link "Data Centers" at bounding box center [33, 36] width 30 height 6
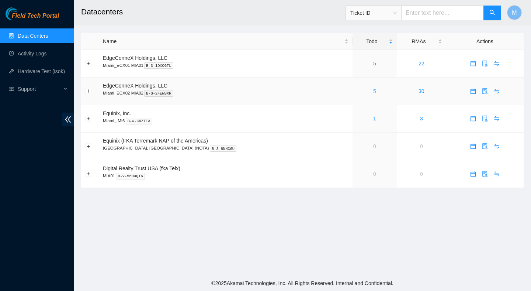
click at [374, 91] on link "5" at bounding box center [375, 91] width 3 height 6
